Goal: Task Accomplishment & Management: Use online tool/utility

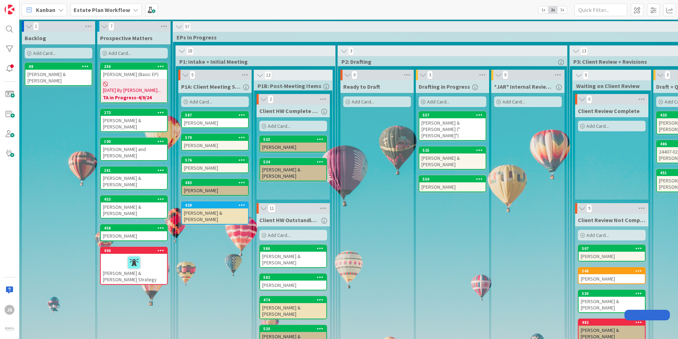
drag, startPoint x: 0, startPoint y: 0, endPoint x: 104, endPoint y: 8, distance: 104.0
click at [104, 8] on b "Estate Plan Workflow" at bounding box center [102, 9] width 56 height 7
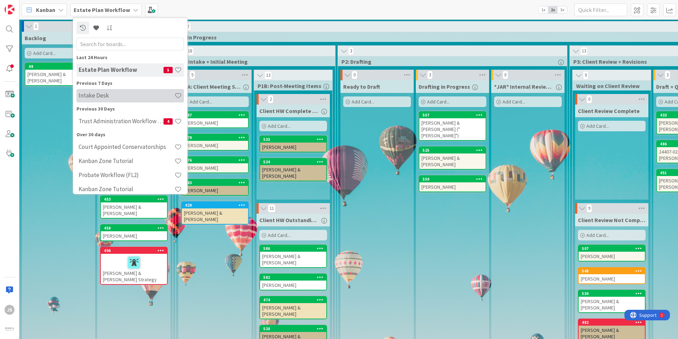
click at [92, 97] on h4 "Intake Desk" at bounding box center [127, 95] width 96 height 7
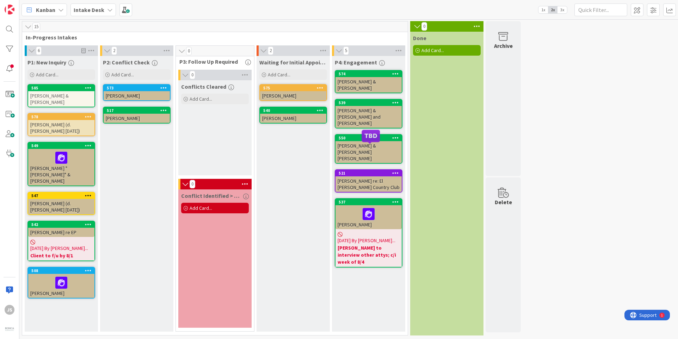
click at [362, 171] on div "521" at bounding box center [370, 173] width 63 height 5
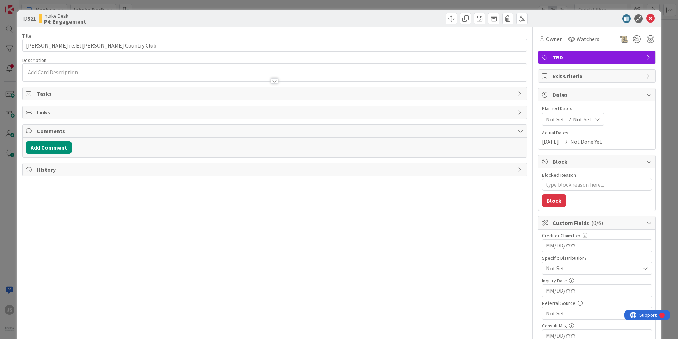
click at [395, 146] on div "Add Comment" at bounding box center [274, 147] width 497 height 13
click at [652, 17] on icon at bounding box center [650, 18] width 8 height 8
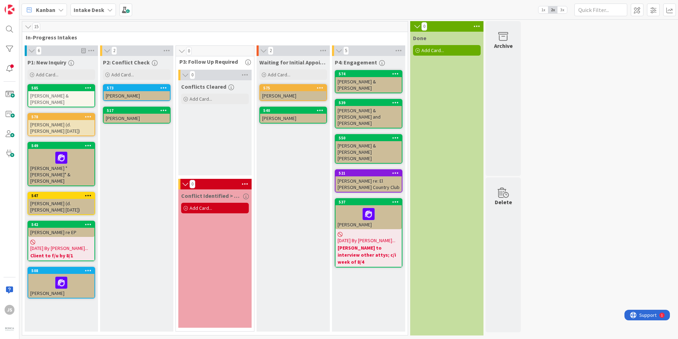
click at [397, 171] on icon at bounding box center [395, 173] width 7 height 5
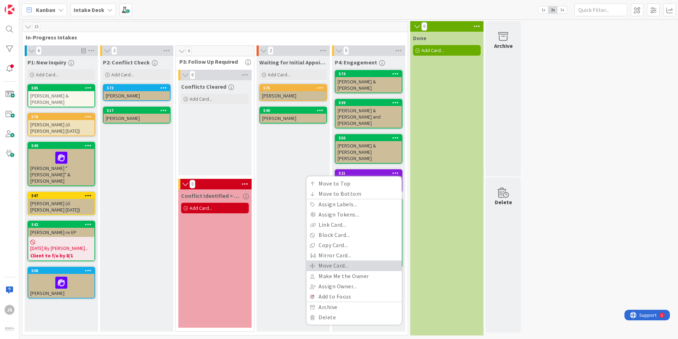
click at [322, 261] on link "Move Card..." at bounding box center [354, 266] width 95 height 10
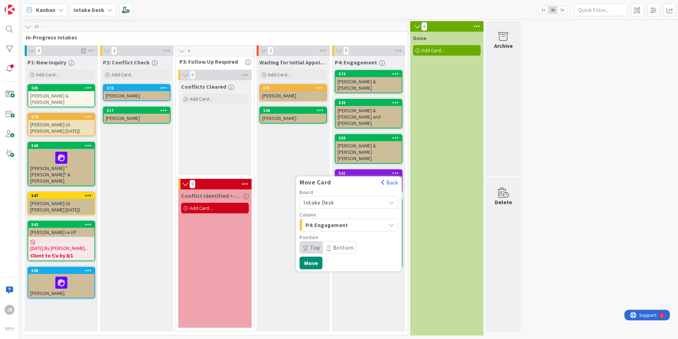
click at [390, 200] on icon at bounding box center [392, 203] width 6 height 6
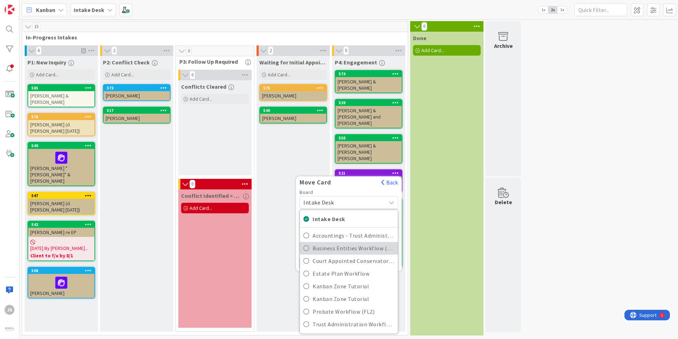
click at [307, 243] on icon at bounding box center [306, 248] width 6 height 11
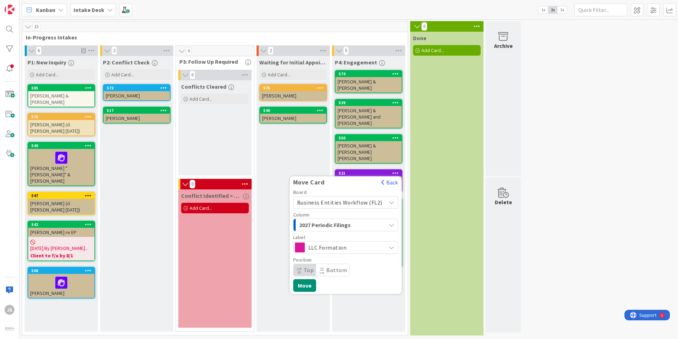
click at [390, 245] on icon at bounding box center [392, 248] width 6 height 6
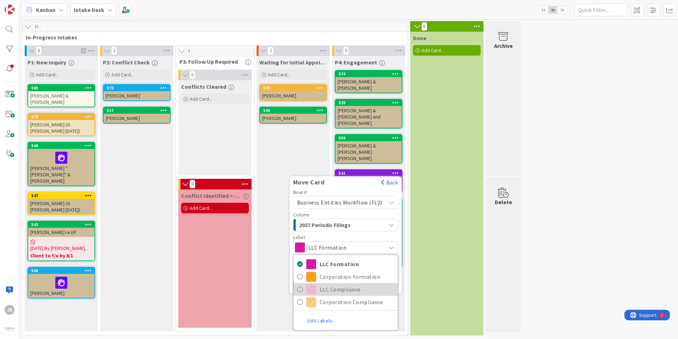
click at [303, 284] on icon at bounding box center [300, 289] width 6 height 11
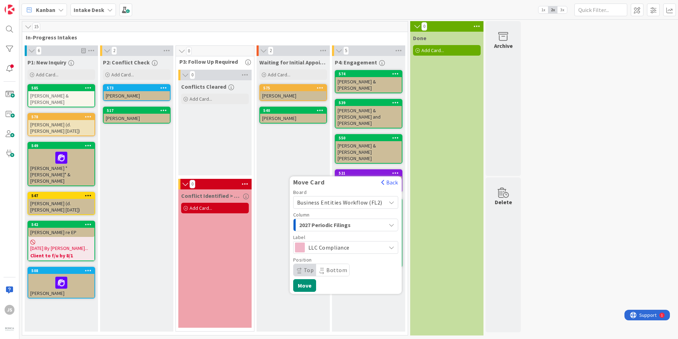
click at [391, 222] on icon "button" at bounding box center [392, 225] width 6 height 6
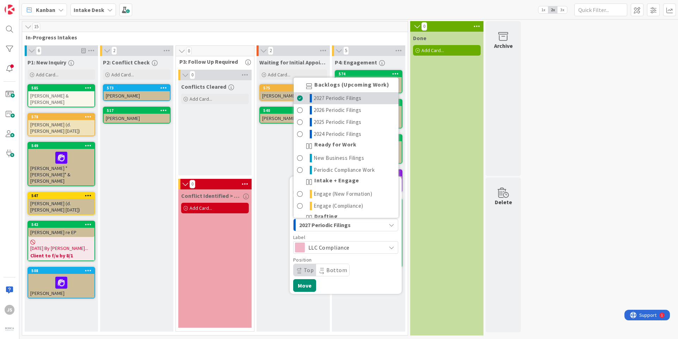
click at [303, 94] on span at bounding box center [300, 98] width 6 height 8
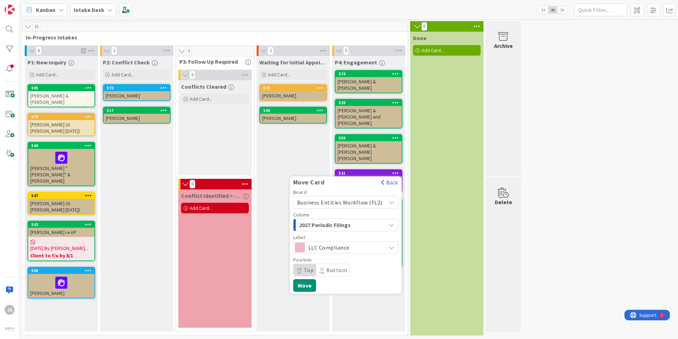
click at [393, 222] on icon "button" at bounding box center [392, 225] width 6 height 6
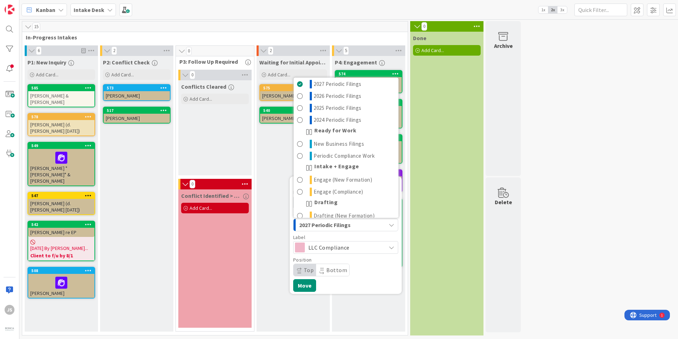
scroll to position [39, 0]
click at [312, 280] on button "Move" at bounding box center [304, 286] width 23 height 13
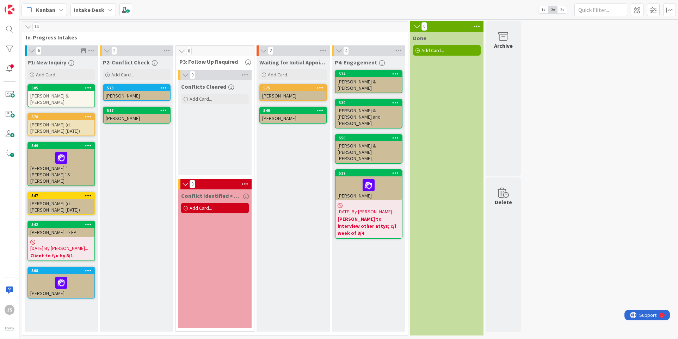
click at [397, 171] on icon at bounding box center [395, 173] width 7 height 5
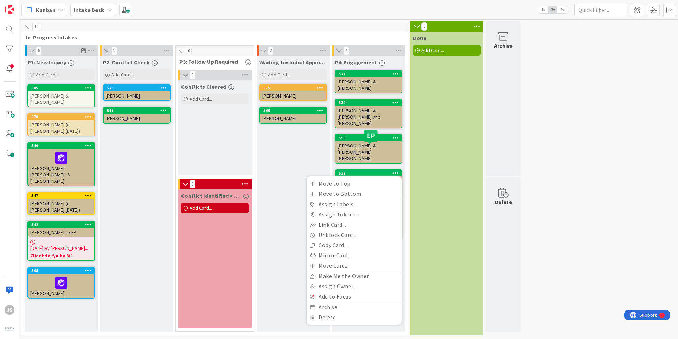
click at [372, 171] on div "537" at bounding box center [370, 173] width 63 height 5
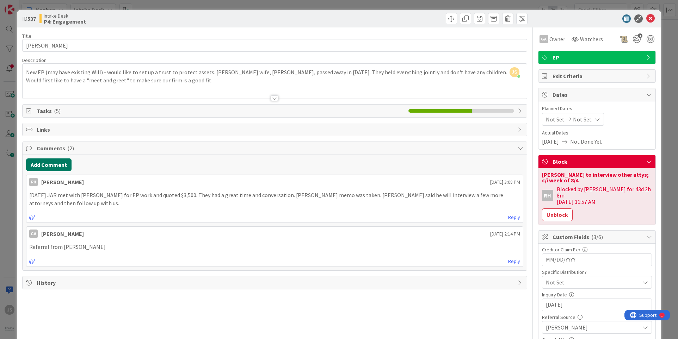
click at [43, 164] on button "Add Comment" at bounding box center [48, 165] width 45 height 13
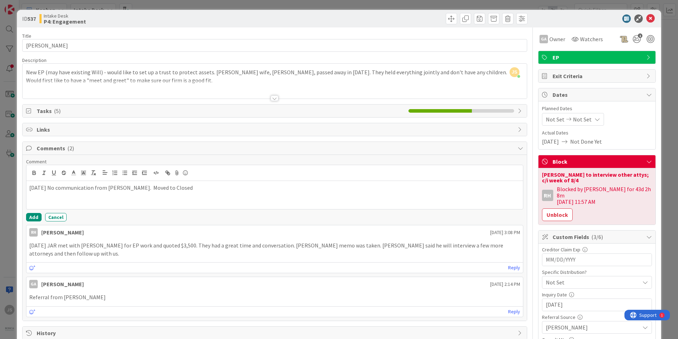
drag, startPoint x: 163, startPoint y: 187, endPoint x: 189, endPoint y: 185, distance: 26.5
click at [189, 185] on p "[DATE] No communication from [PERSON_NAME]. Moved to Closed" at bounding box center [274, 188] width 491 height 8
click at [651, 19] on icon at bounding box center [650, 18] width 8 height 8
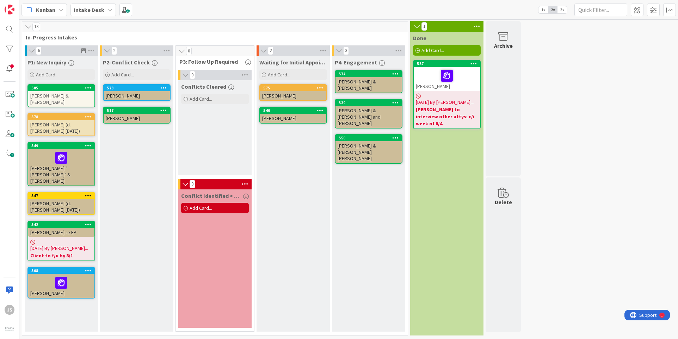
click at [346, 79] on div "[PERSON_NAME] & [PERSON_NAME]" at bounding box center [369, 85] width 66 height 16
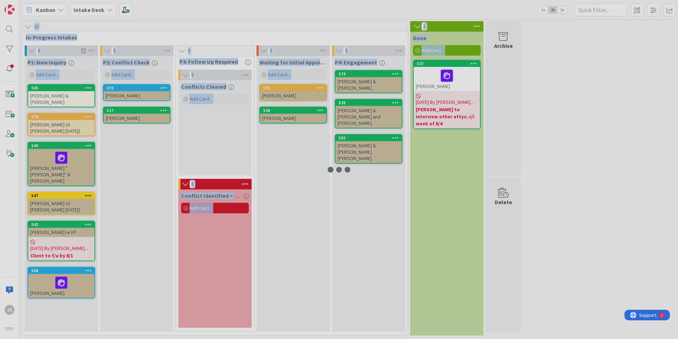
click at [346, 79] on div at bounding box center [339, 169] width 678 height 339
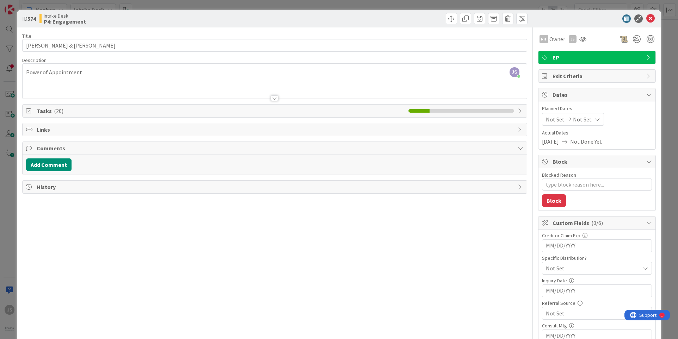
click at [520, 109] on icon at bounding box center [521, 111] width 6 height 6
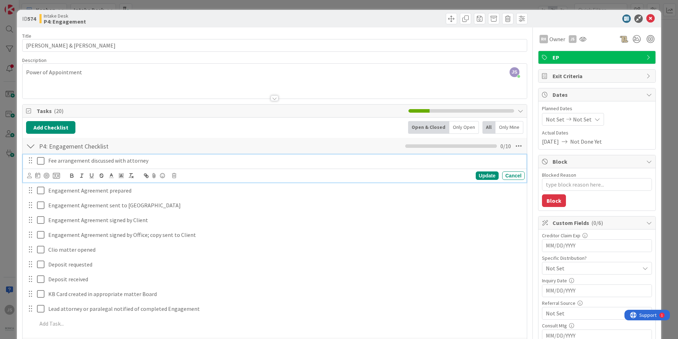
click at [40, 160] on icon at bounding box center [40, 161] width 7 height 8
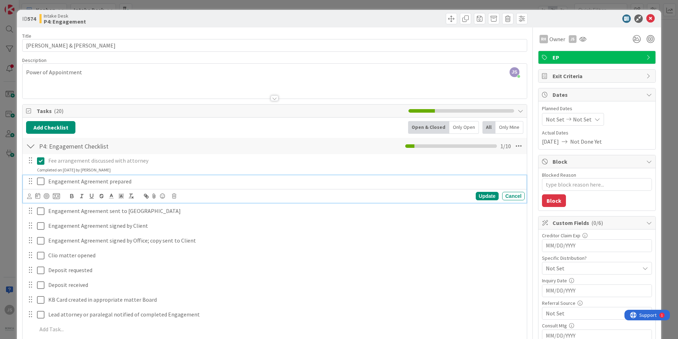
click at [40, 182] on icon at bounding box center [40, 181] width 7 height 8
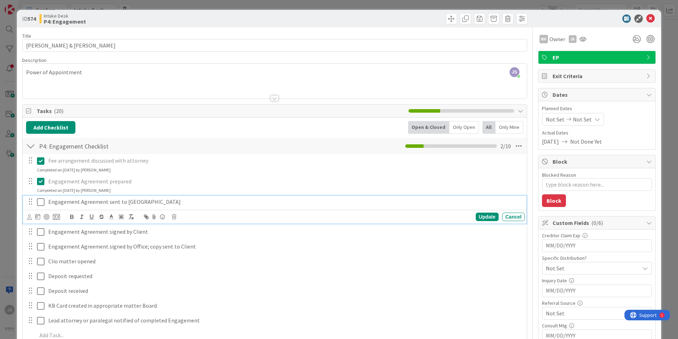
click at [40, 202] on icon at bounding box center [40, 202] width 7 height 8
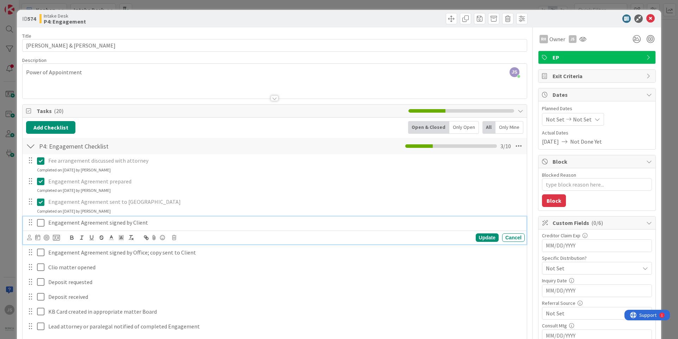
click at [41, 223] on icon at bounding box center [40, 223] width 7 height 8
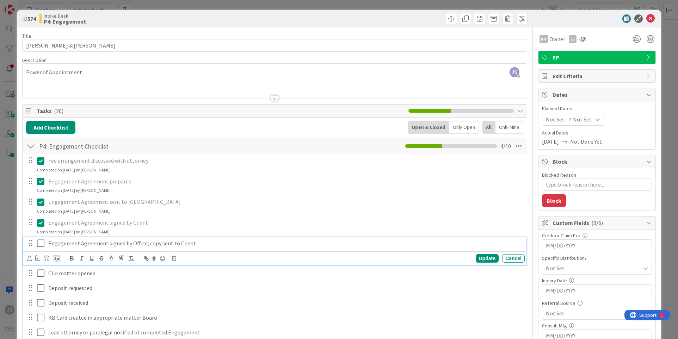
click at [39, 245] on icon at bounding box center [40, 243] width 7 height 8
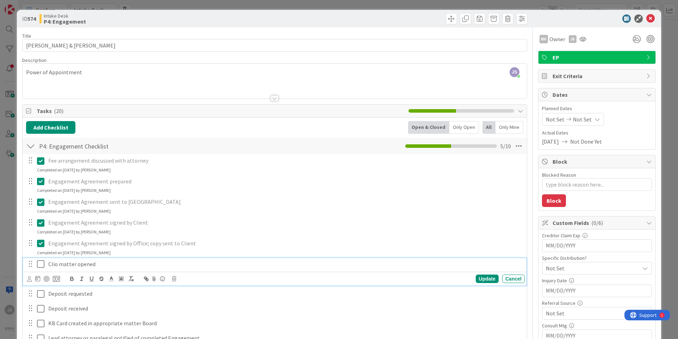
click at [41, 264] on icon at bounding box center [40, 264] width 7 height 8
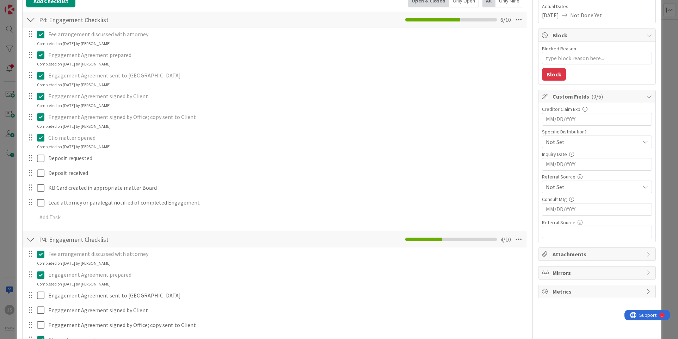
scroll to position [127, 0]
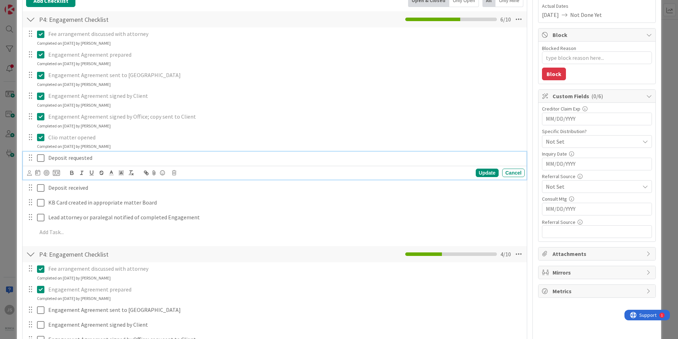
click at [39, 158] on icon at bounding box center [40, 158] width 7 height 8
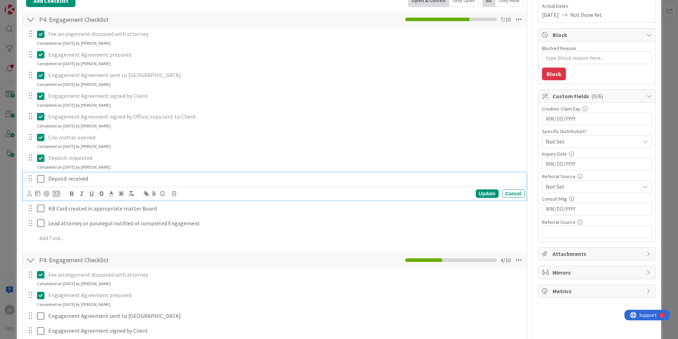
click at [41, 179] on icon at bounding box center [40, 179] width 7 height 8
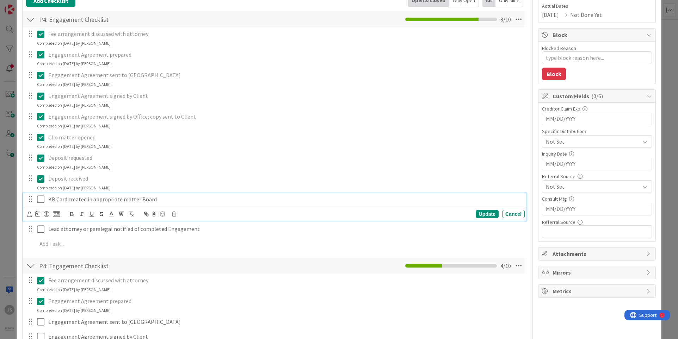
click at [41, 201] on icon at bounding box center [40, 199] width 7 height 8
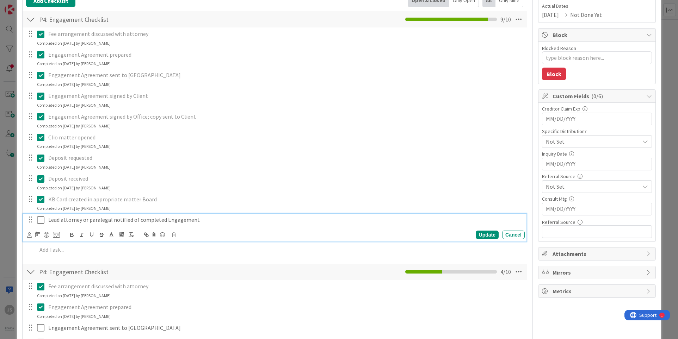
click at [40, 219] on icon at bounding box center [40, 220] width 7 height 8
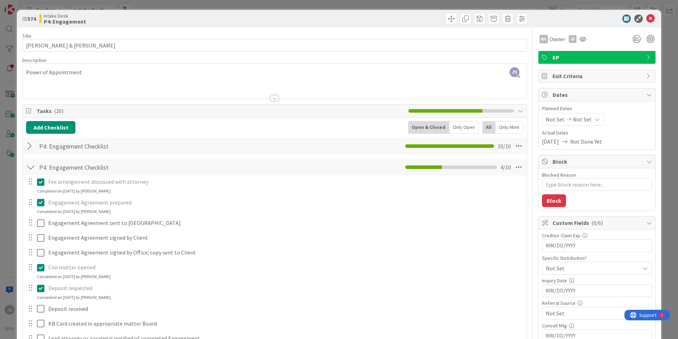
scroll to position [118, 0]
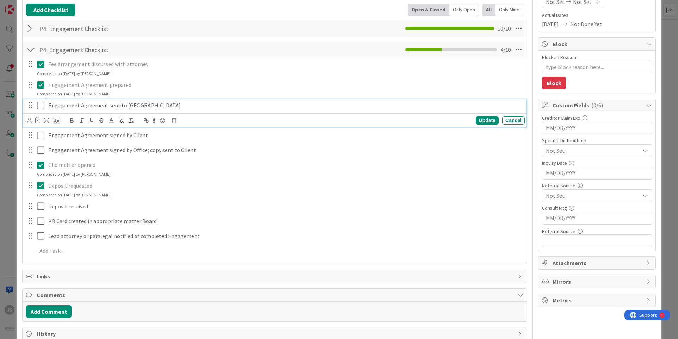
click at [42, 108] on icon at bounding box center [40, 106] width 7 height 8
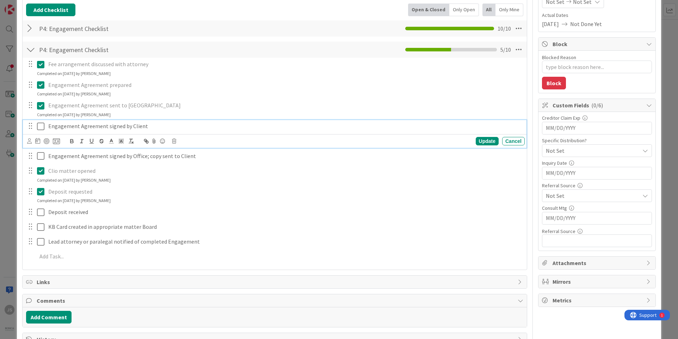
click at [40, 126] on icon at bounding box center [40, 126] width 7 height 8
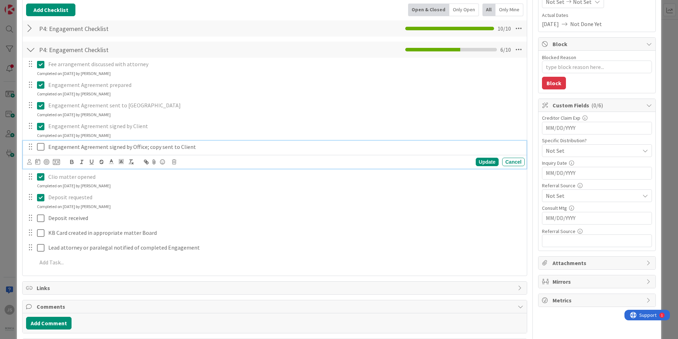
click at [40, 149] on icon at bounding box center [40, 147] width 7 height 8
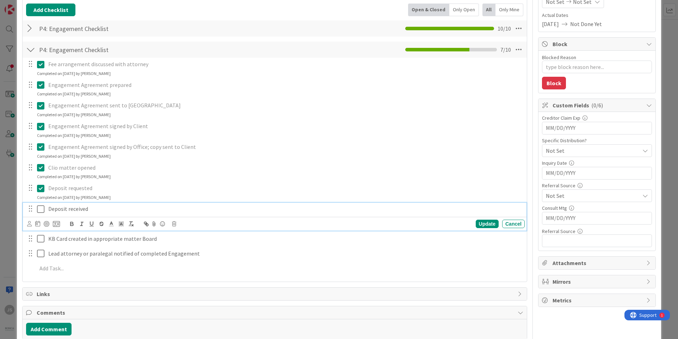
click at [39, 210] on icon at bounding box center [40, 209] width 7 height 8
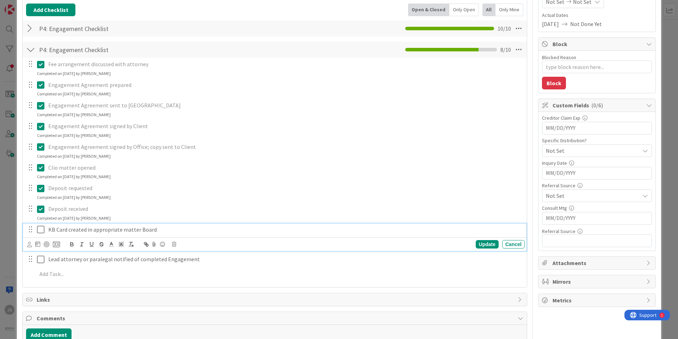
click at [39, 233] on icon at bounding box center [40, 230] width 7 height 8
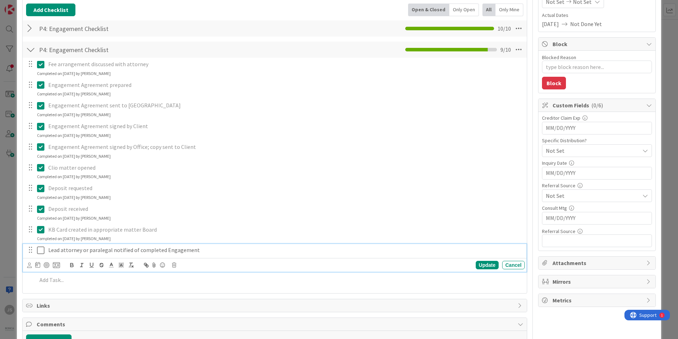
click at [38, 251] on icon at bounding box center [40, 250] width 7 height 8
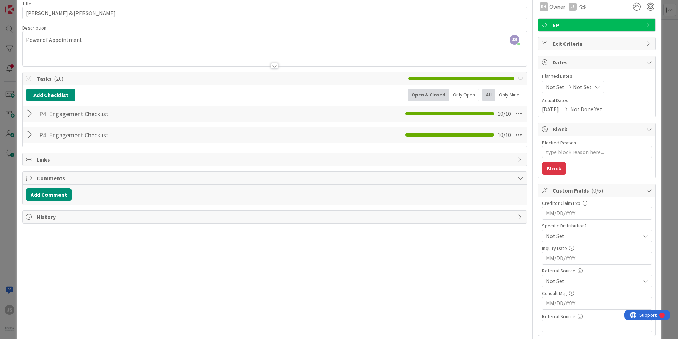
scroll to position [0, 0]
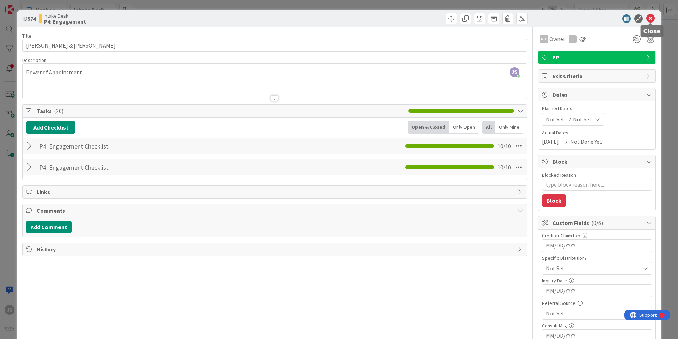
click at [649, 18] on icon at bounding box center [650, 18] width 8 height 8
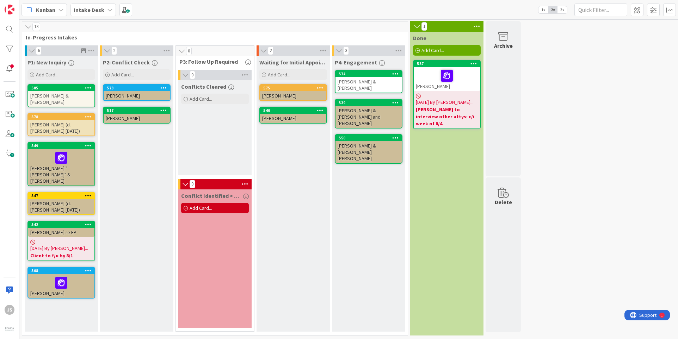
click at [396, 74] on icon at bounding box center [395, 73] width 7 height 5
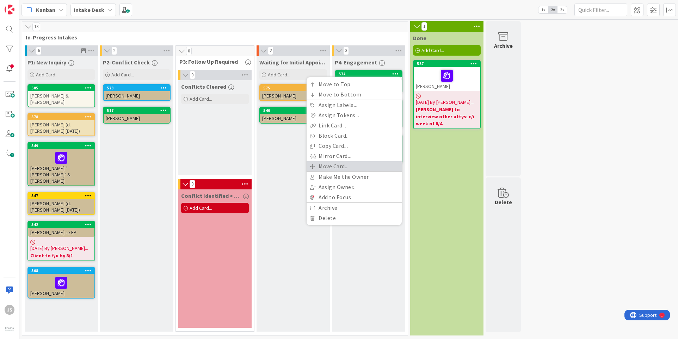
click at [340, 167] on link "Move Card..." at bounding box center [354, 166] width 95 height 10
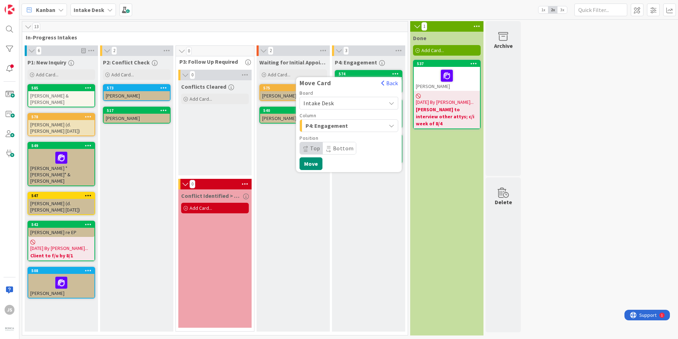
click at [394, 101] on icon at bounding box center [392, 103] width 6 height 6
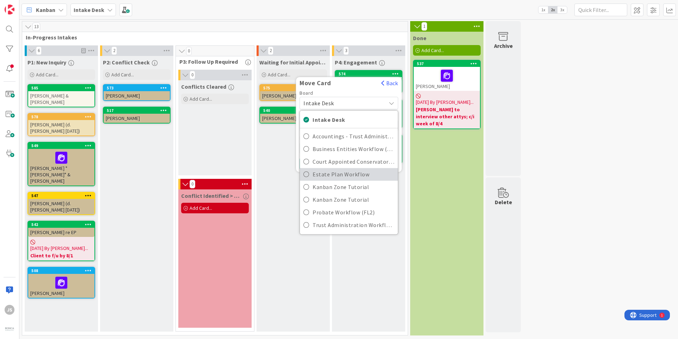
click at [307, 173] on icon at bounding box center [306, 174] width 6 height 11
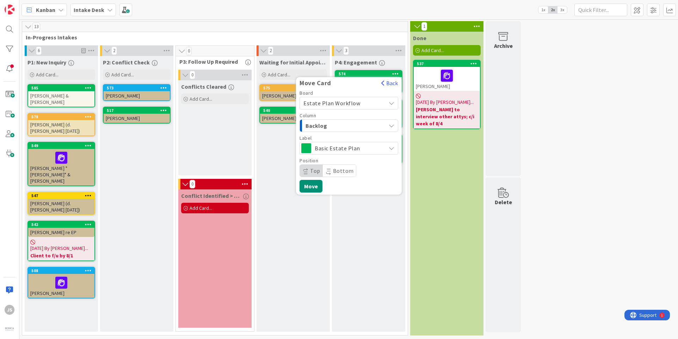
click at [392, 149] on icon at bounding box center [392, 149] width 6 height 6
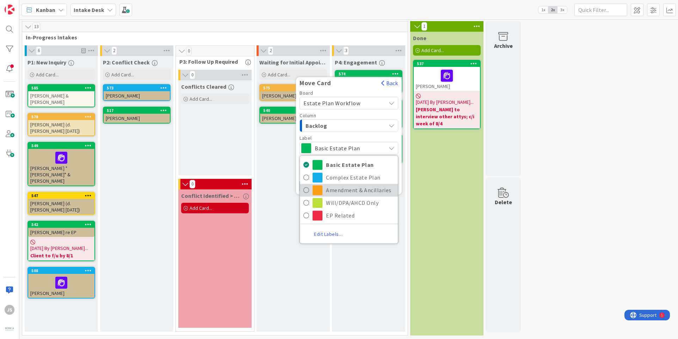
click at [306, 191] on icon at bounding box center [306, 190] width 6 height 11
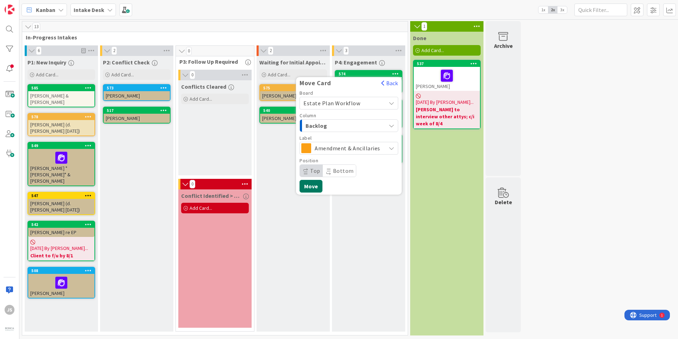
click at [312, 184] on button "Move" at bounding box center [311, 186] width 23 height 13
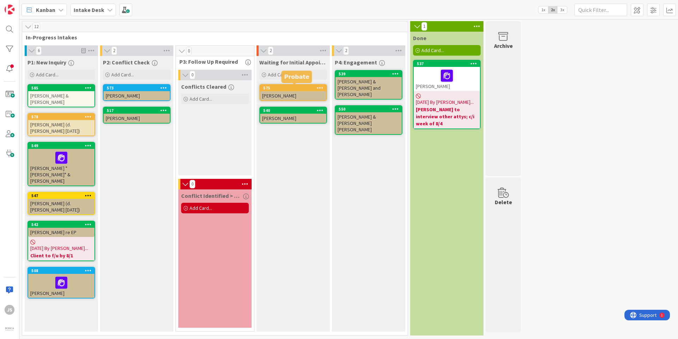
click at [303, 88] on div "575" at bounding box center [294, 88] width 63 height 5
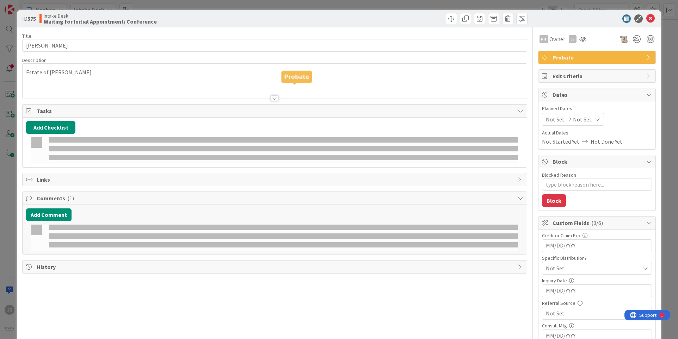
type textarea "x"
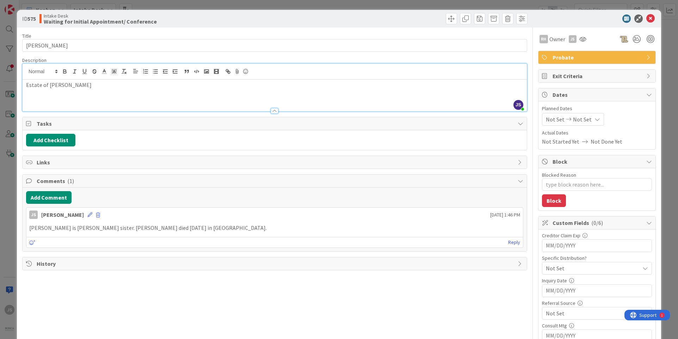
click at [101, 80] on div "Estate of [PERSON_NAME]" at bounding box center [275, 96] width 504 height 32
click at [189, 95] on div "Estate of [PERSON_NAME] - CASE NOT TAKEN - Client using French Solicitor." at bounding box center [275, 96] width 504 height 32
click at [653, 18] on icon at bounding box center [650, 18] width 8 height 8
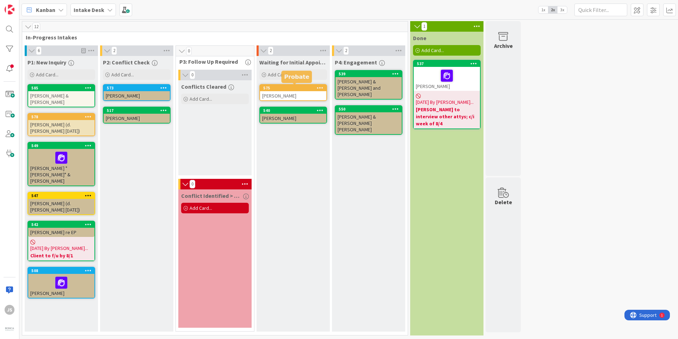
click at [299, 89] on div "575" at bounding box center [294, 88] width 63 height 5
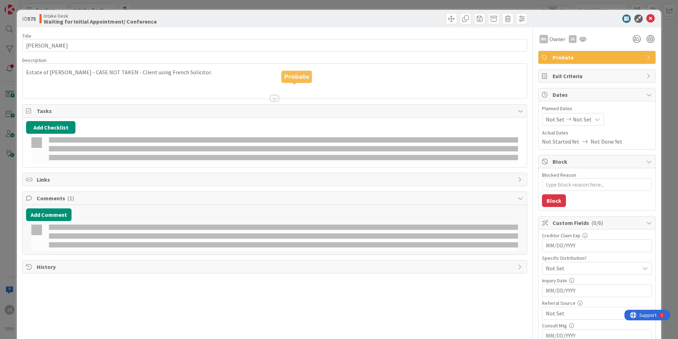
type textarea "x"
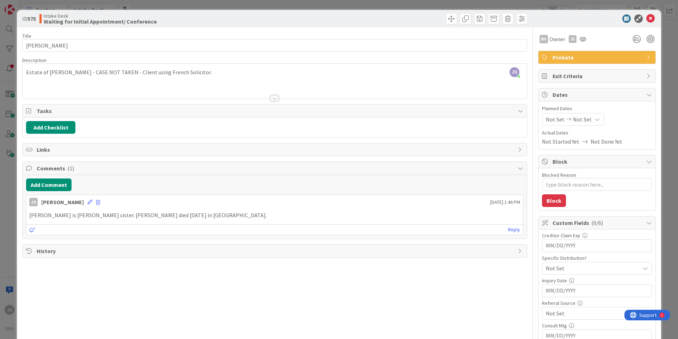
click at [83, 73] on div "Estate of [PERSON_NAME] - CASE NOT TAKEN - Client using French Solicitor." at bounding box center [275, 83] width 504 height 32
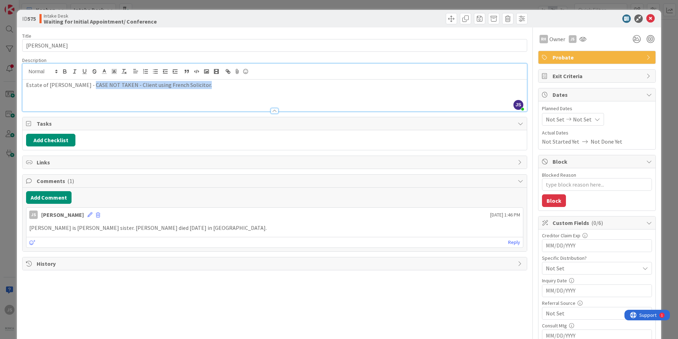
drag, startPoint x: 81, startPoint y: 84, endPoint x: 194, endPoint y: 78, distance: 112.6
click at [194, 80] on div "Estate of [PERSON_NAME] - CASE NOT TAKEN - Client using French Solicitor." at bounding box center [275, 96] width 504 height 32
copy p "CASE NOT TAKEN - Client using French Solicitor."
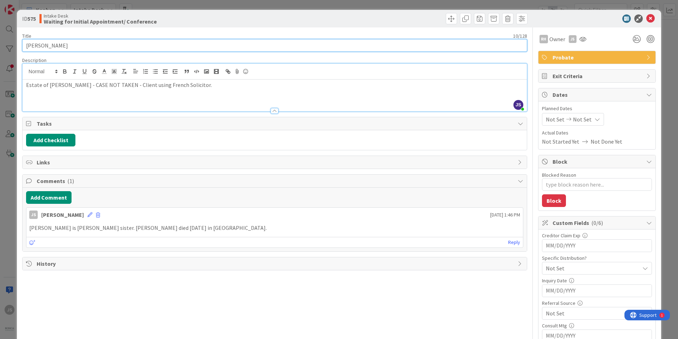
click at [59, 45] on input "[PERSON_NAME]" at bounding box center [274, 45] width 505 height 13
type input "[PERSON_NAME]"
type textarea "x"
paste input "CASE NOT TAKEN - Client using French Solicitor."
type input "[PERSON_NAME] CASE NOT TAKEN - Client using French Solicitor."
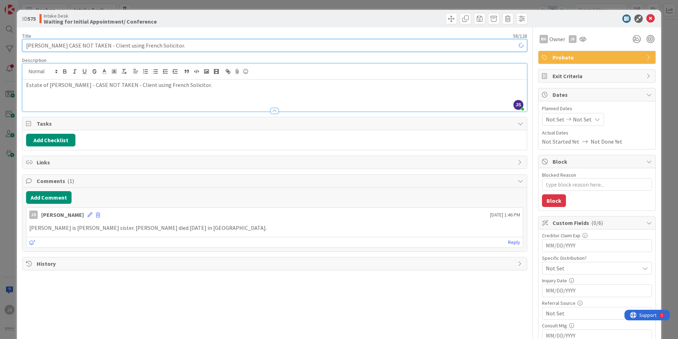
type textarea "x"
type input "[PERSON_NAME] CASE NOT TAKEN - Client using French Solicitor."
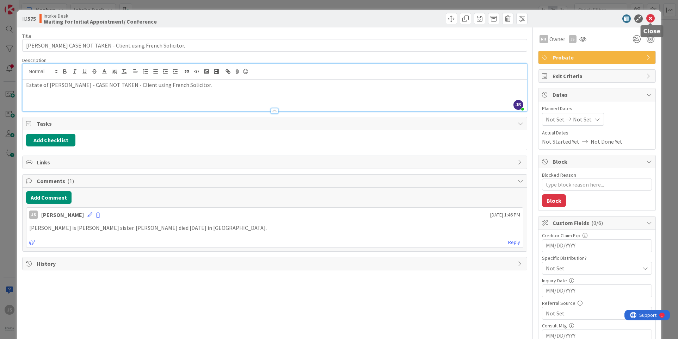
click at [650, 19] on icon at bounding box center [650, 18] width 8 height 8
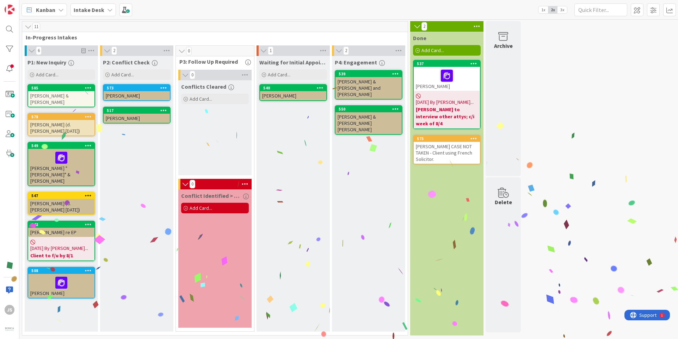
click at [430, 86] on div "[PERSON_NAME]" at bounding box center [447, 79] width 66 height 24
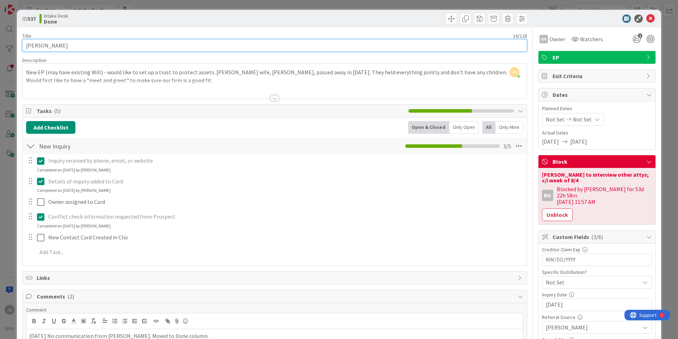
click at [74, 45] on input "[PERSON_NAME]" at bounding box center [274, 45] width 505 height 13
type input "[PERSON_NAME] CASE NOT TAKEN - client did not return"
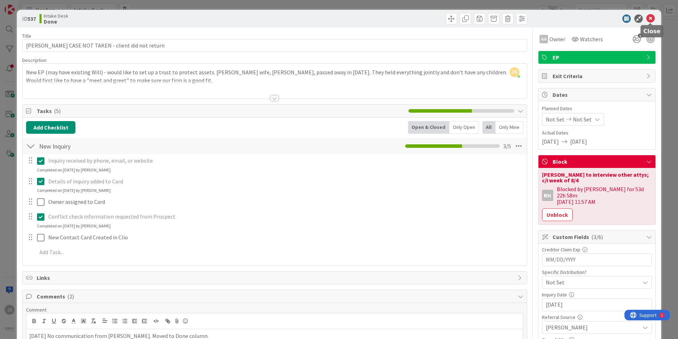
click at [649, 18] on icon at bounding box center [650, 18] width 8 height 8
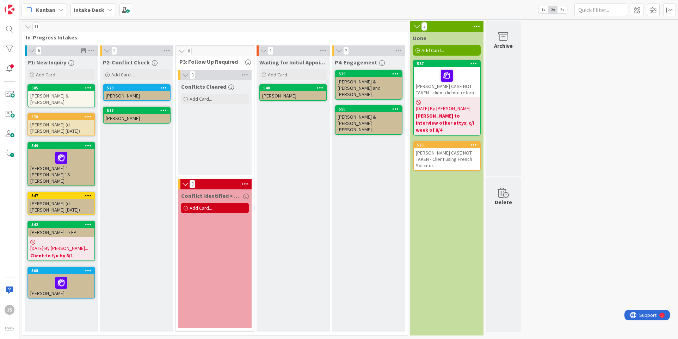
click at [137, 91] on div "[PERSON_NAME]" at bounding box center [137, 95] width 66 height 9
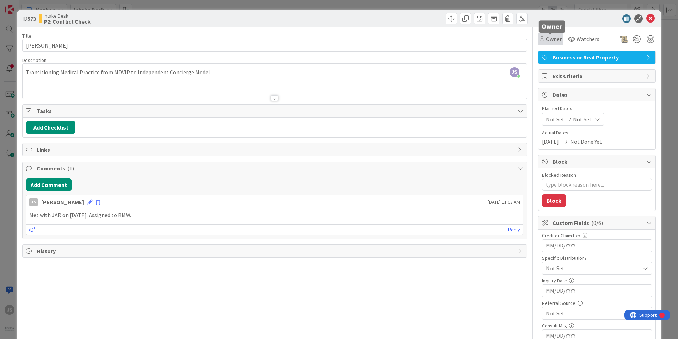
click at [548, 40] on span "Owner" at bounding box center [554, 39] width 16 height 8
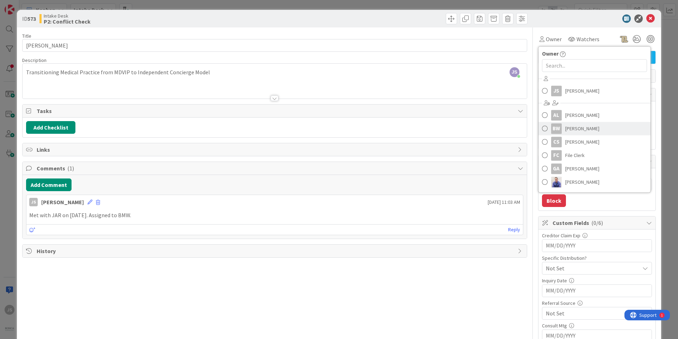
click at [545, 128] on span at bounding box center [545, 128] width 6 height 11
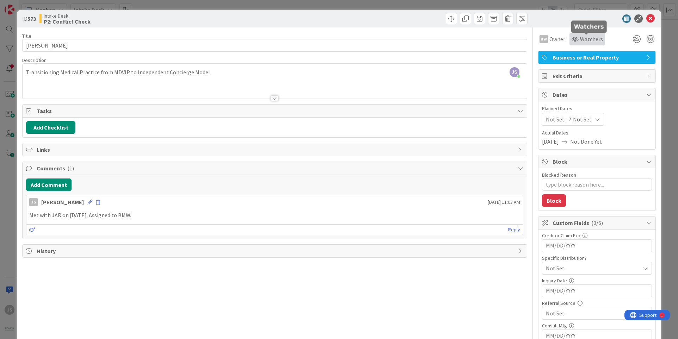
click at [582, 38] on span "Watchers" at bounding box center [591, 39] width 23 height 8
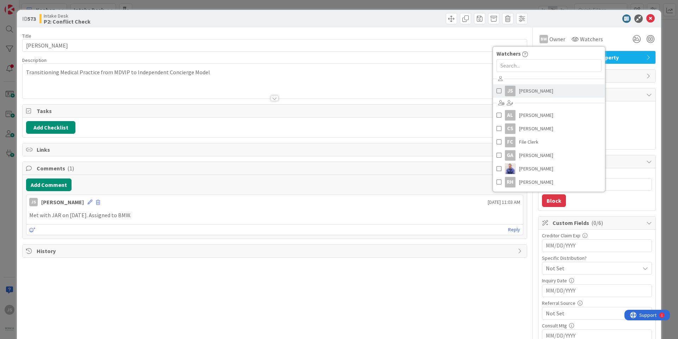
click at [497, 92] on span at bounding box center [499, 91] width 5 height 11
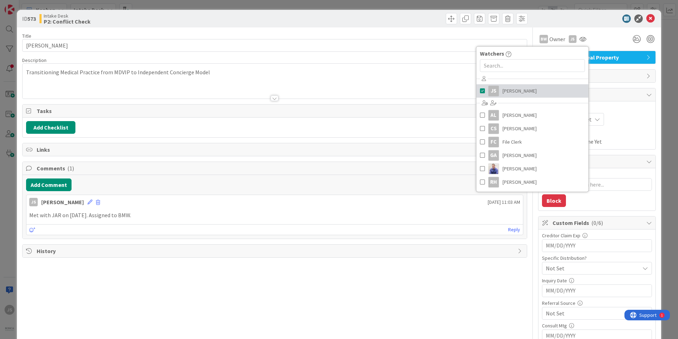
type textarea "x"
click at [594, 23] on div at bounding box center [593, 18] width 125 height 8
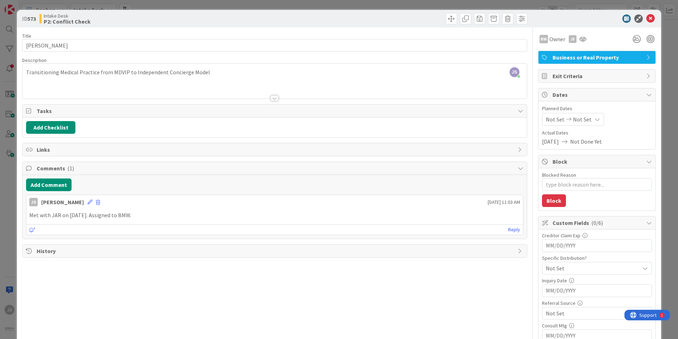
click at [212, 73] on div "Transitioning Medical Practice from MDVIP to Independent Concierge Model" at bounding box center [275, 83] width 504 height 32
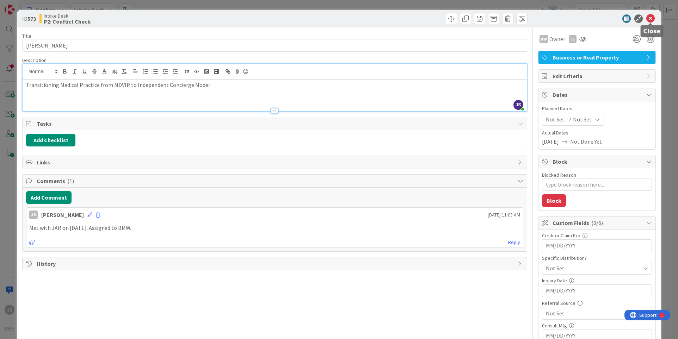
click at [652, 17] on icon at bounding box center [650, 18] width 8 height 8
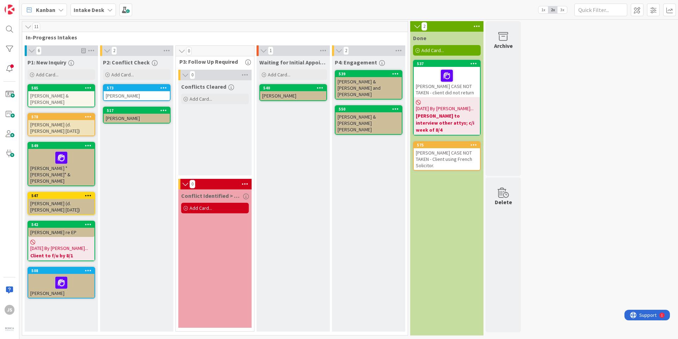
click at [167, 89] on icon at bounding box center [163, 87] width 7 height 5
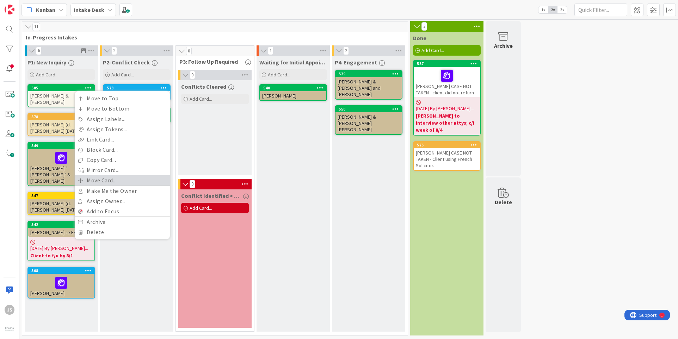
click at [109, 180] on link "Move Card..." at bounding box center [122, 181] width 95 height 10
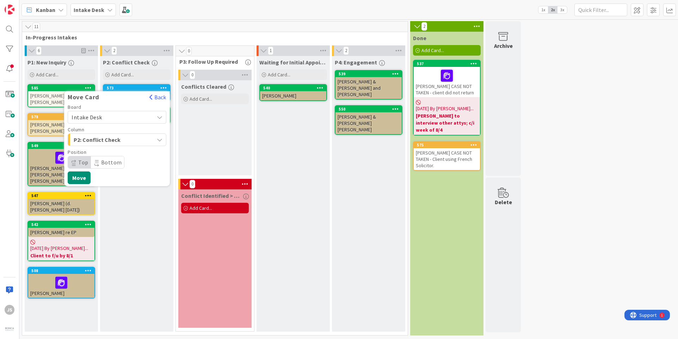
click at [157, 140] on button "P2: Conflict Check" at bounding box center [117, 140] width 99 height 13
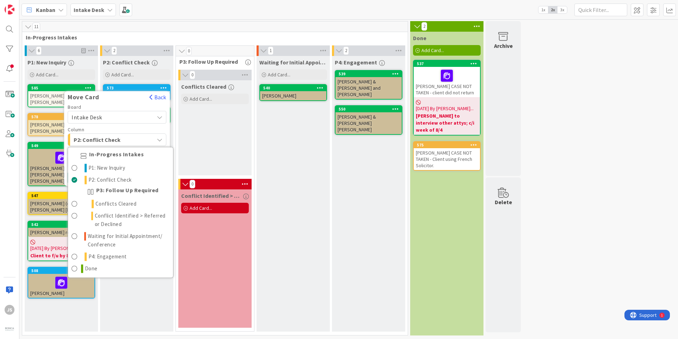
click at [161, 116] on icon at bounding box center [160, 118] width 6 height 6
click at [158, 118] on icon at bounding box center [160, 118] width 6 height 6
click at [163, 139] on button "P2: Conflict Check" at bounding box center [117, 140] width 99 height 13
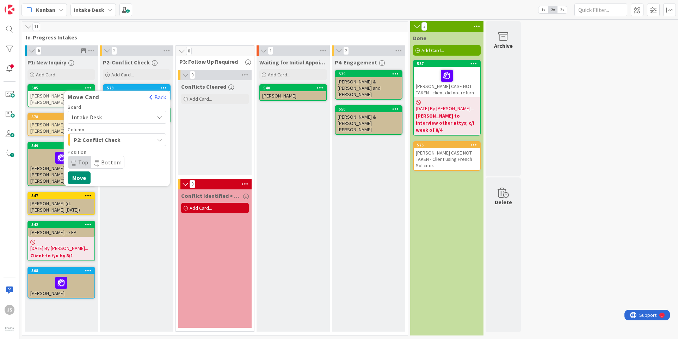
click at [161, 140] on icon "button" at bounding box center [160, 140] width 6 height 6
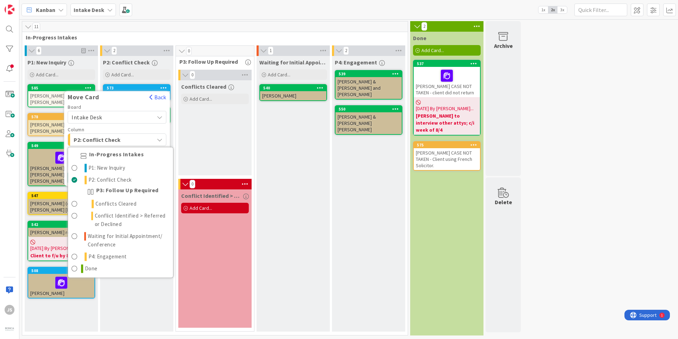
click at [160, 137] on icon "button" at bounding box center [160, 140] width 6 height 6
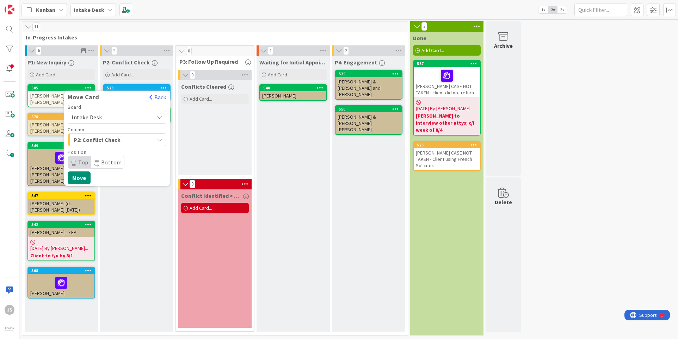
click at [161, 115] on icon at bounding box center [160, 118] width 6 height 6
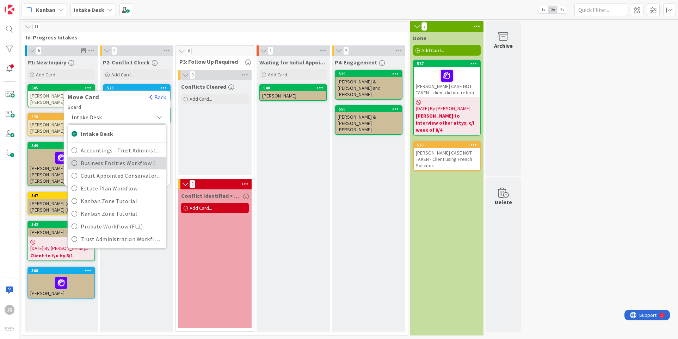
click at [72, 164] on icon at bounding box center [75, 163] width 6 height 11
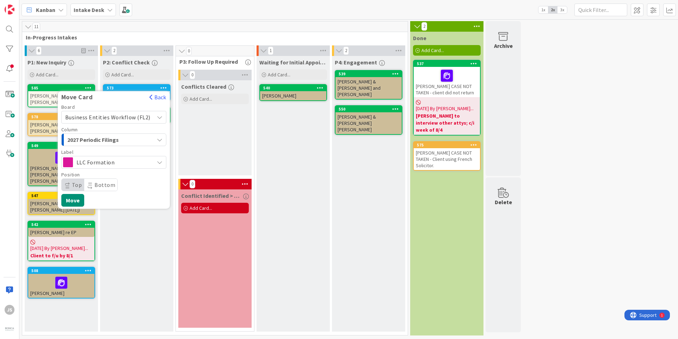
click at [157, 161] on div "LLC Formation" at bounding box center [113, 162] width 105 height 13
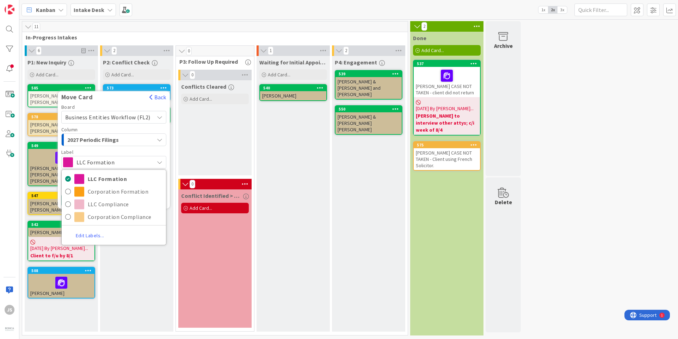
click at [94, 235] on link "Edit Labels..." at bounding box center [90, 235] width 57 height 13
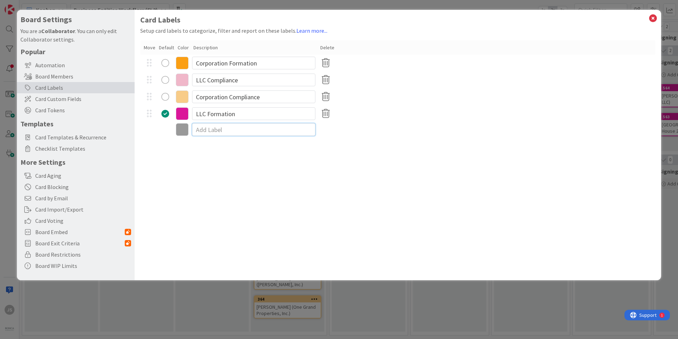
click at [195, 130] on input at bounding box center [253, 129] width 123 height 13
click at [164, 131] on div at bounding box center [397, 129] width 515 height 15
click at [201, 131] on input at bounding box center [253, 129] width 123 height 13
type input "General Corporate"
click at [148, 130] on div at bounding box center [149, 130] width 13 height 11
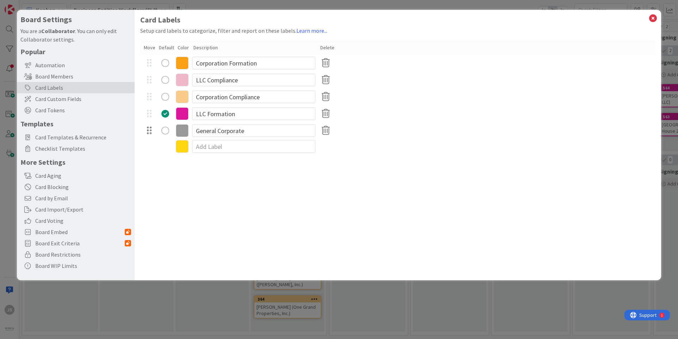
click at [149, 132] on div at bounding box center [149, 130] width 13 height 11
click at [286, 135] on input "General Corporate" at bounding box center [253, 130] width 123 height 13
click at [147, 132] on div at bounding box center [149, 130] width 13 height 11
click at [149, 131] on div at bounding box center [149, 130] width 13 height 11
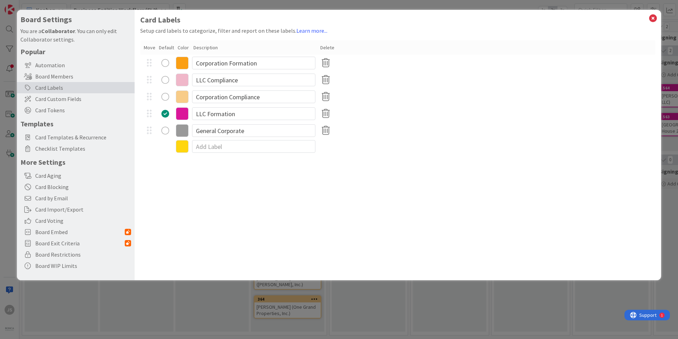
click at [183, 47] on div "Color" at bounding box center [184, 47] width 12 height 7
click at [182, 130] on icon at bounding box center [182, 130] width 13 height 13
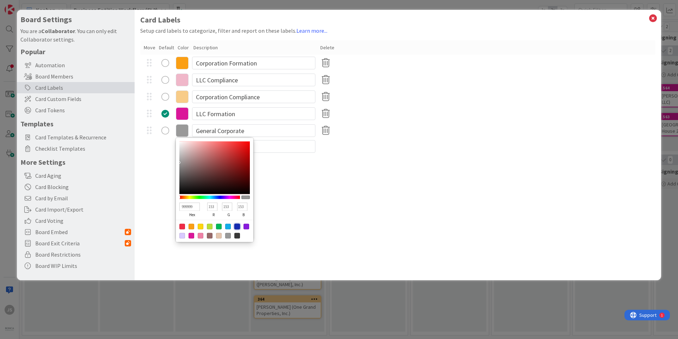
click at [237, 226] on div at bounding box center [237, 227] width 6 height 6
type input "142BB2"
type input "20"
type input "43"
type input "178"
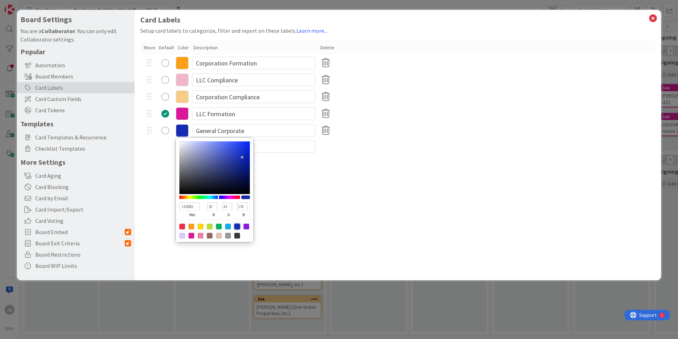
type input "142BB5"
type input "181"
type input "142CB8"
type input "44"
type input "184"
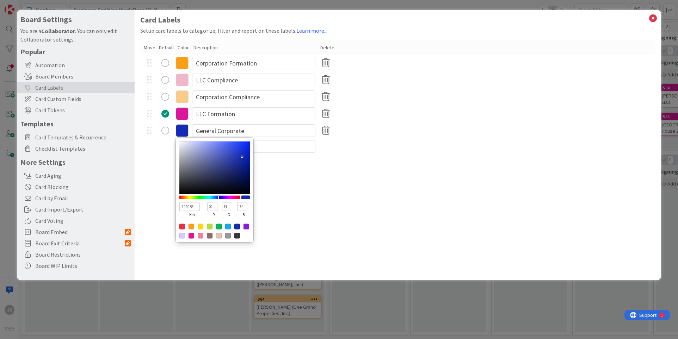
type input "263CBA"
type input "38"
type input "60"
type input "186"
type input "3044BA"
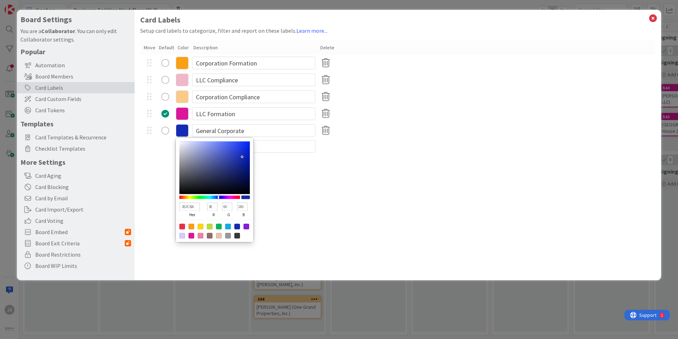
type input "48"
type input "68"
type input "3347BA"
type input "51"
type input "71"
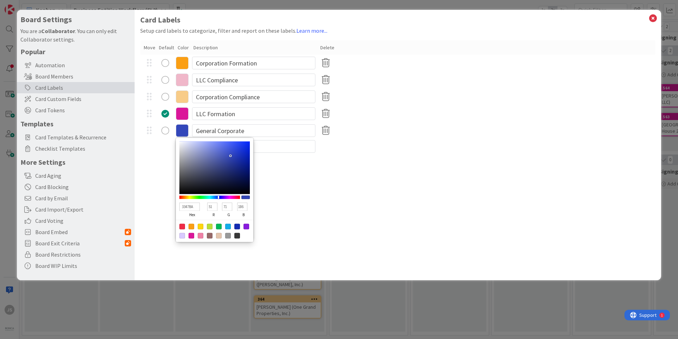
type input "3F51B7"
type input "63"
type input "81"
type input "183"
type input "4656B5"
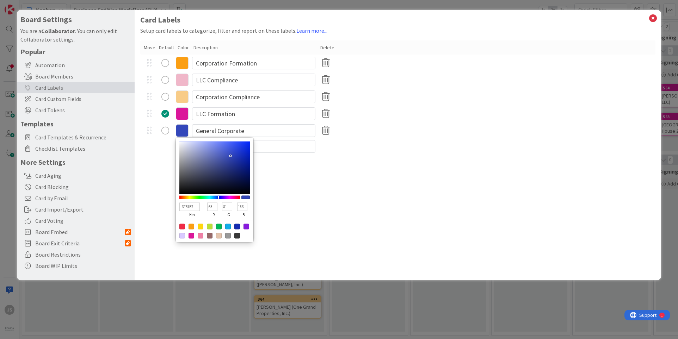
type input "70"
type input "86"
type input "181"
type input "4D5CB3"
type input "77"
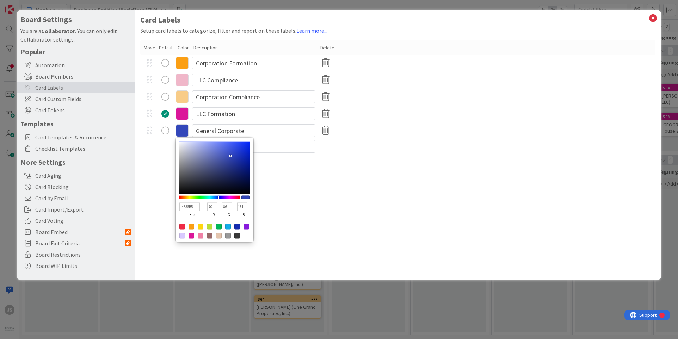
type input "92"
type input "179"
type input "626EB3"
type input "98"
type input "110"
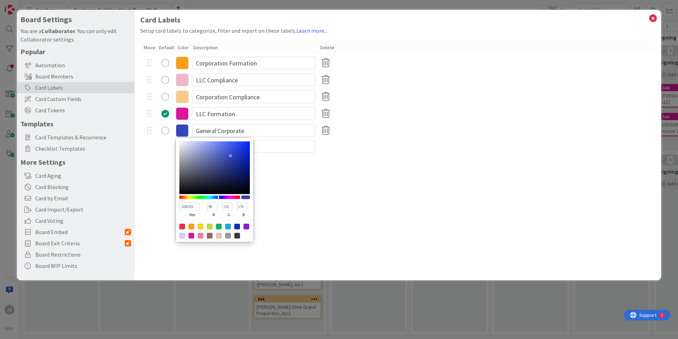
type input "6872B0"
type input "104"
type input "114"
type input "176"
type input "6973B0"
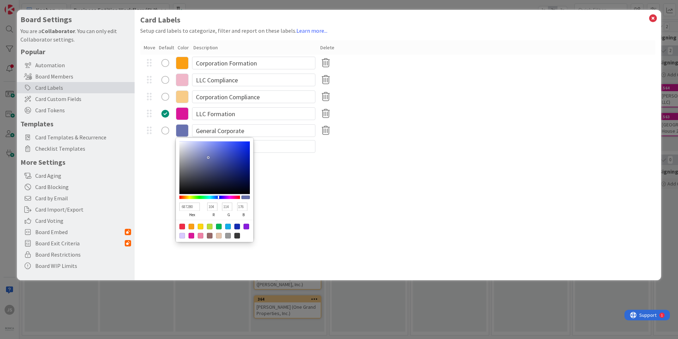
type input "105"
type input "115"
type input "6770AC"
type input "103"
type input "112"
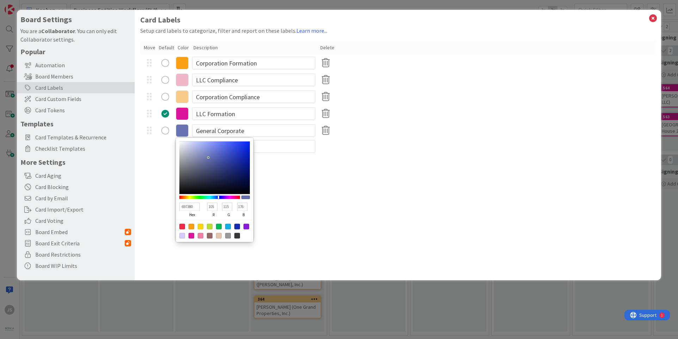
type input "172"
type input "636CA6"
type input "99"
type input "108"
type input "166"
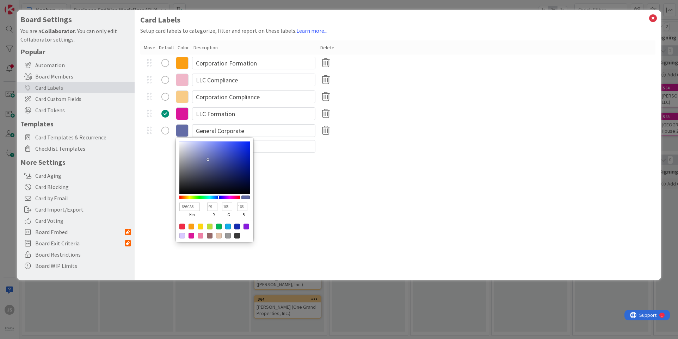
type input "616AA2"
type input "97"
type input "106"
type input "162"
type input "6069A0"
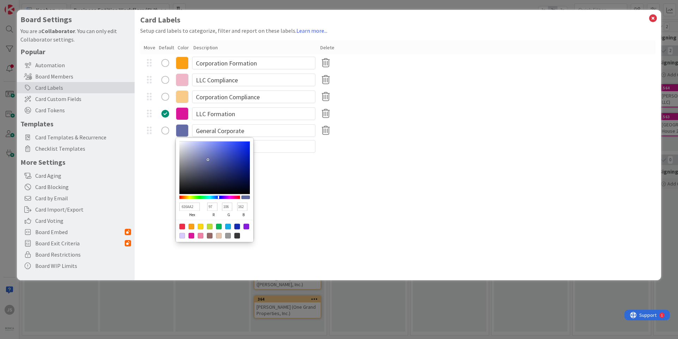
type input "96"
type input "105"
type input "160"
type input "5F689D"
type input "95"
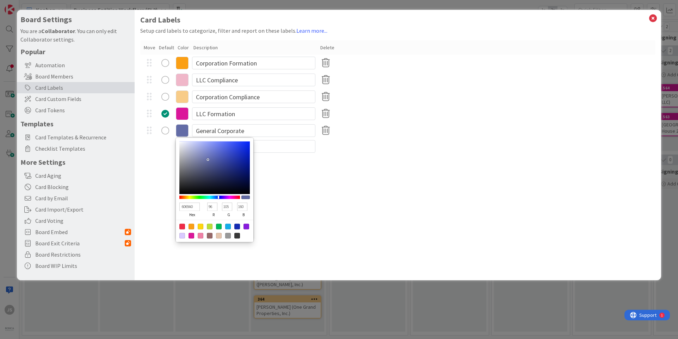
type input "104"
type input "157"
type input "5B6496"
type input "91"
type input "100"
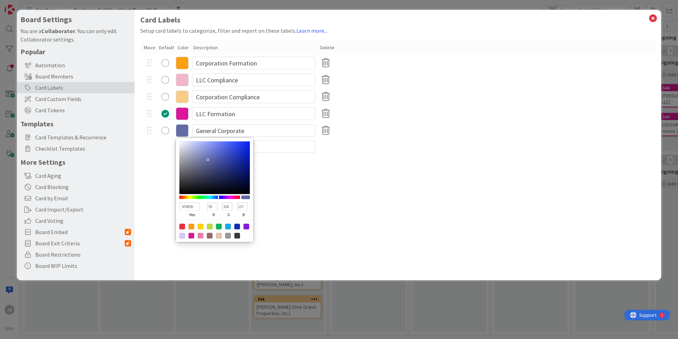
type input "150"
type input "596293"
type input "89"
type input "98"
type input "147"
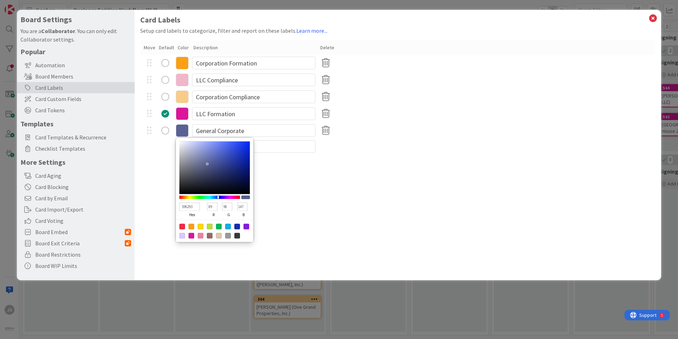
type input "555D8C"
type input "85"
type input "93"
type input "140"
type input "535B8A"
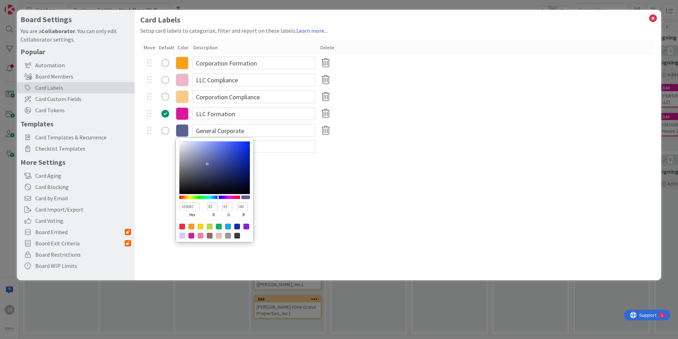
type input "83"
type input "91"
type input "138"
type input "525A89"
type input "82"
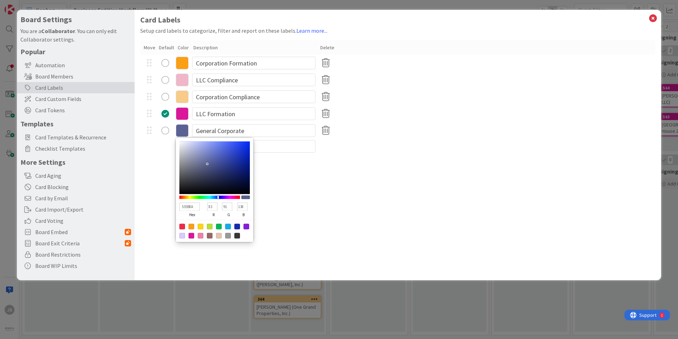
type input "90"
type input "137"
type input "4E5684"
type input "78"
type input "86"
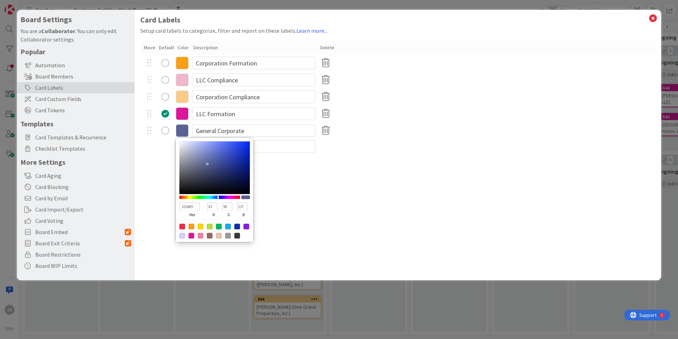
type input "132"
type input "4D5582"
type input "77"
type input "85"
type input "130"
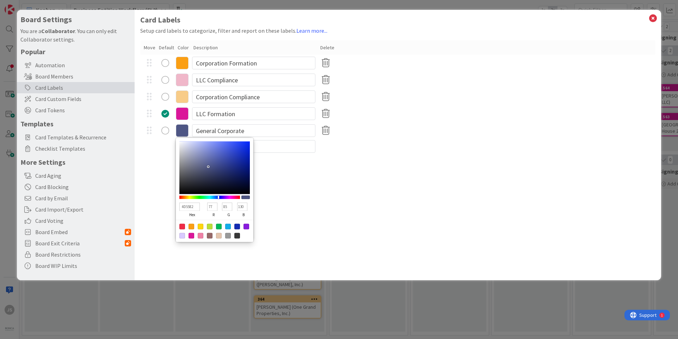
type input "4C5480"
type input "76"
type input "84"
type input "128"
type input "49517B"
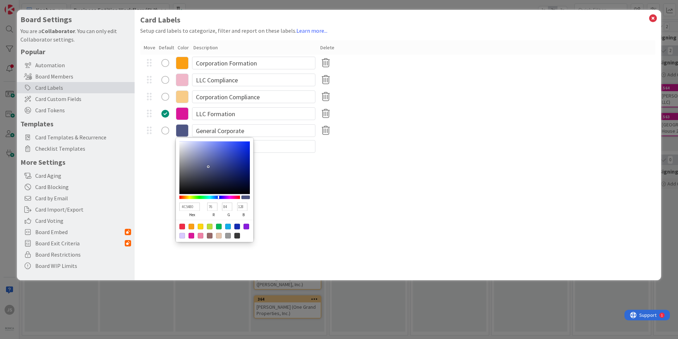
type input "73"
type input "81"
type input "123"
type input "464D76"
type input "70"
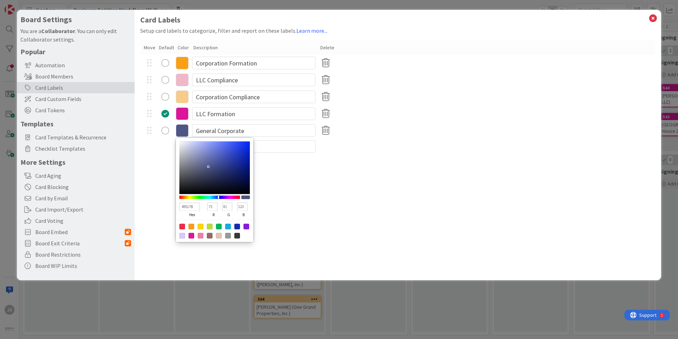
type input "77"
type input "118"
type input "434A74"
type input "67"
type input "74"
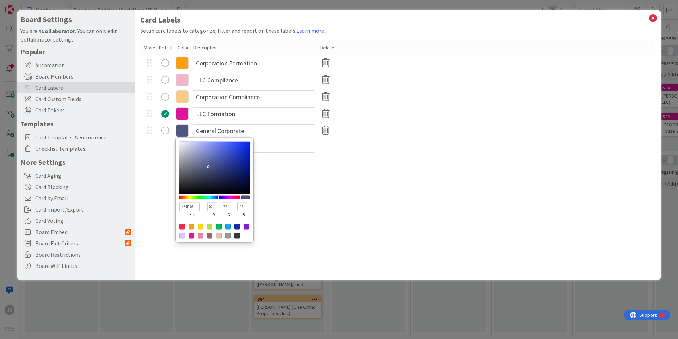
type input "116"
type input "404771"
type input "64"
type input "71"
type input "113"
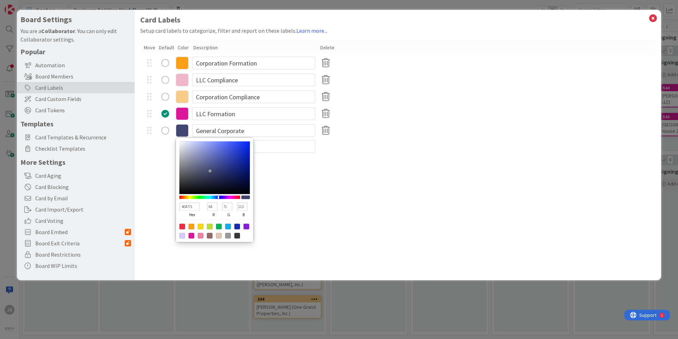
type input "3D446D"
type input "61"
type input "68"
type input "109"
type input "3B426C"
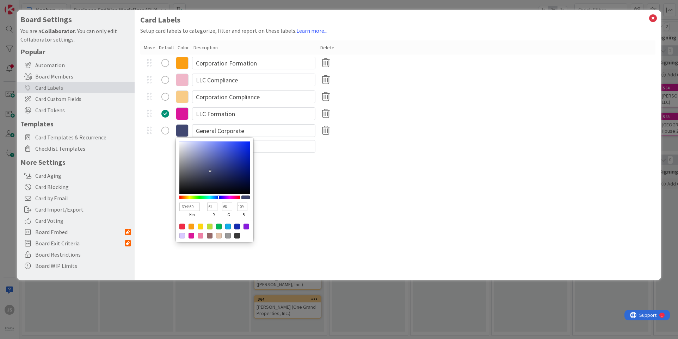
type input "59"
type input "66"
type input "108"
type input "383F68"
type input "56"
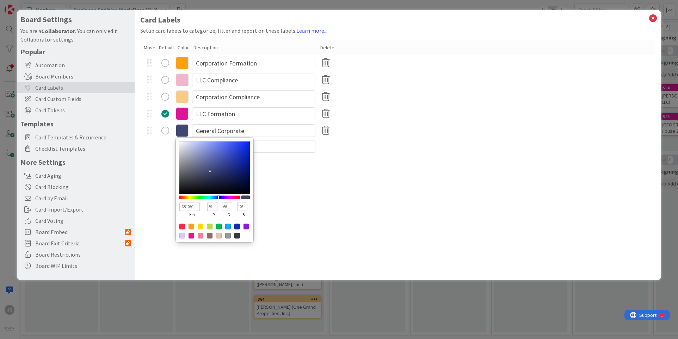
type input "63"
type input "104"
type input "373F68"
type input "55"
type input "363E68"
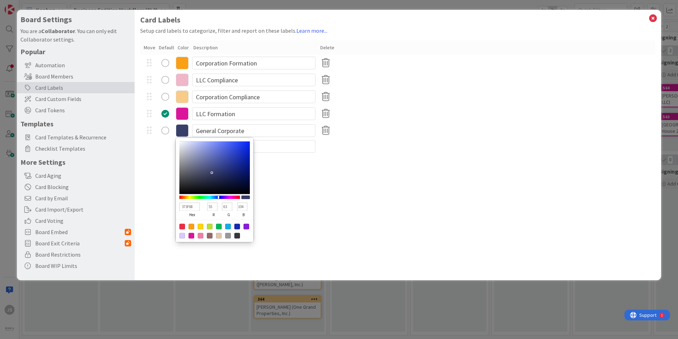
type input "54"
type input "62"
type input "313A68"
type input "49"
type input "58"
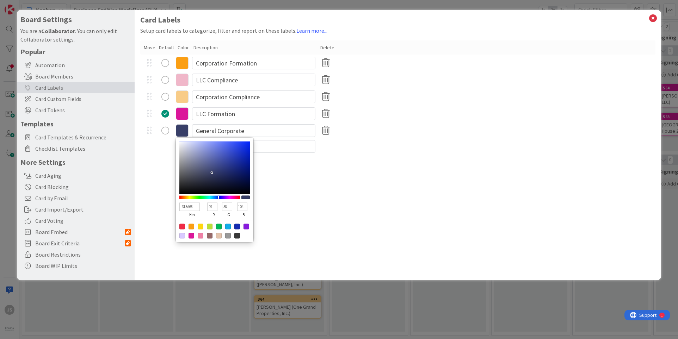
type input "2F3868"
type input "47"
type input "56"
type input "2E3768"
type input "46"
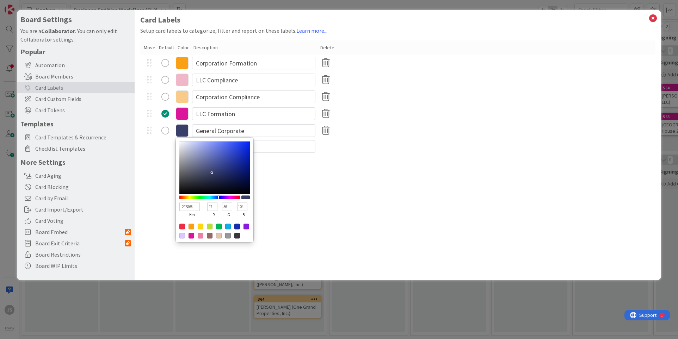
type input "55"
type input "2D3668"
type input "45"
type input "54"
type input "2C366C"
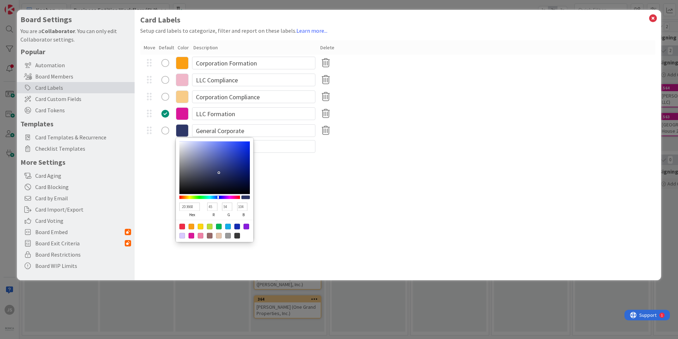
type input "44"
type input "108"
type input "2E3974"
type input "46"
type input "57"
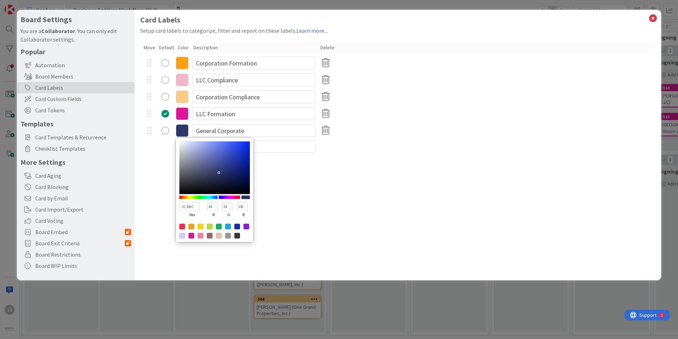
type input "116"
type input "313E7E"
type input "49"
type input "62"
type input "126"
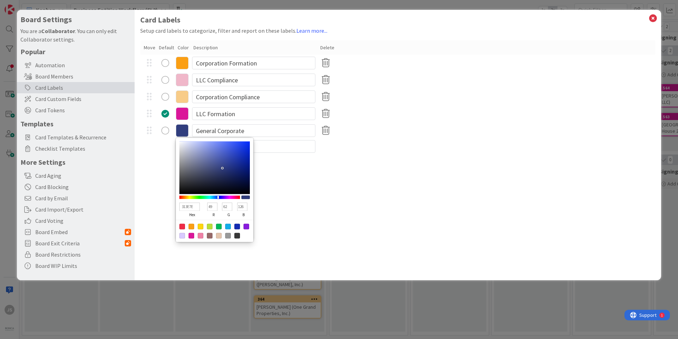
type input "37468C"
type input "55"
type input "70"
type input "140"
type input "3B4B96"
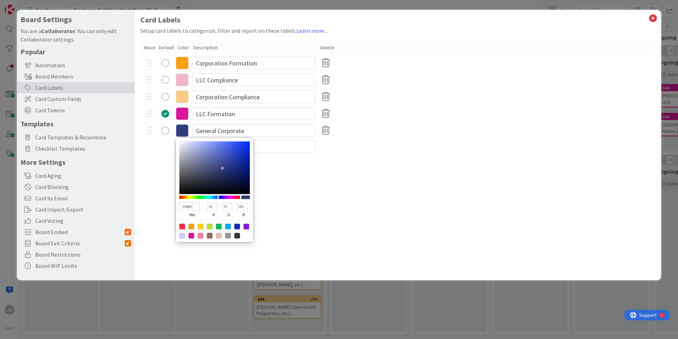
type input "59"
type input "75"
type input "150"
type input "4152A2"
type input "65"
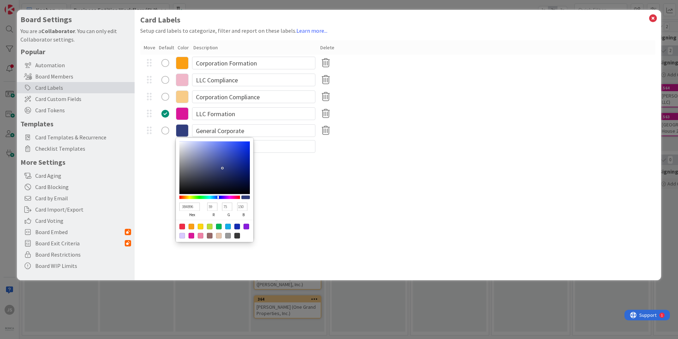
type input "82"
type input "162"
type input "4456AB"
type input "68"
type input "86"
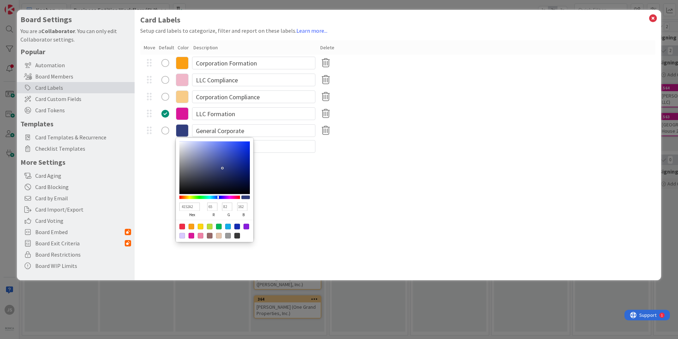
type input "171"
type input "4659B0"
type input "70"
type input "89"
type input "176"
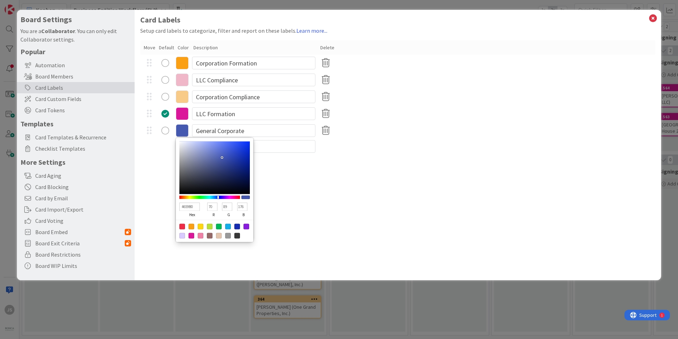
type input "465AB7"
type input "90"
type input "183"
type input "455ABA"
type input "69"
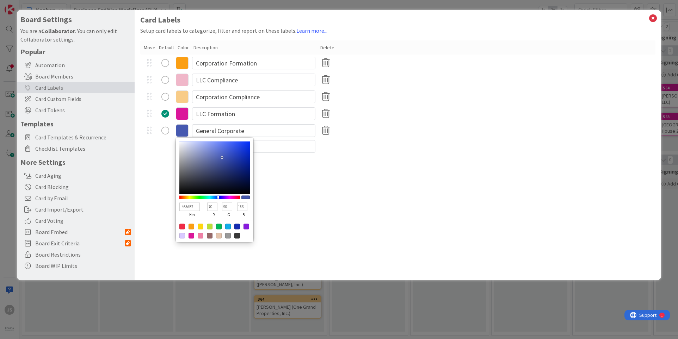
type input "186"
type input "4258BF"
type input "66"
type input "88"
type input "191"
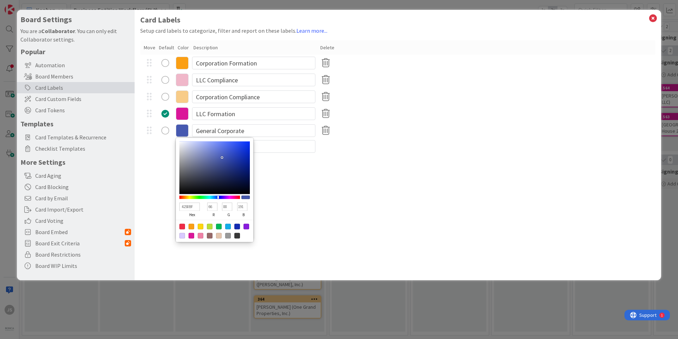
type input "4057C4"
type input "64"
type input "87"
type input "196"
type input "3F57C6"
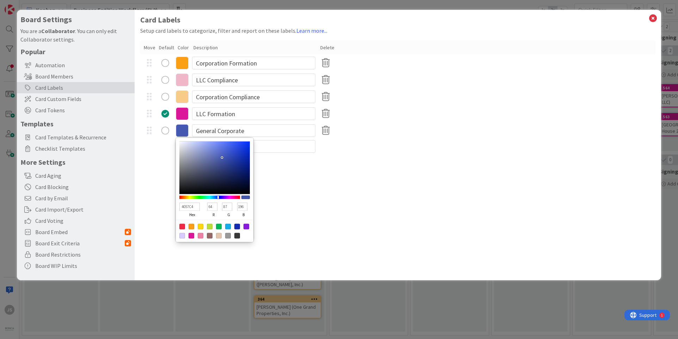
type input "63"
type input "198"
type input "3E56C8"
type input "62"
drag, startPoint x: 242, startPoint y: 157, endPoint x: 236, endPoint y: 149, distance: 10.1
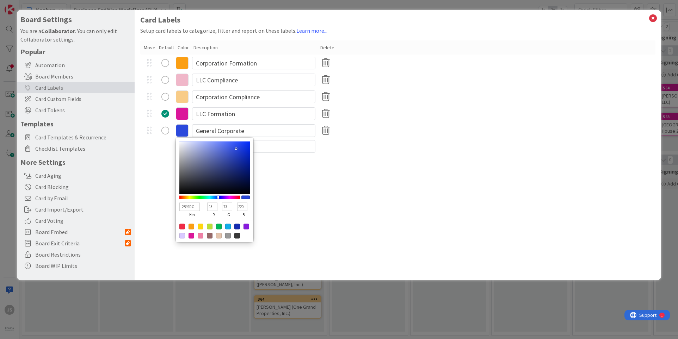
click at [236, 149] on div at bounding box center [235, 148] width 1 height 1
click at [166, 130] on div "radio" at bounding box center [165, 131] width 8 height 8
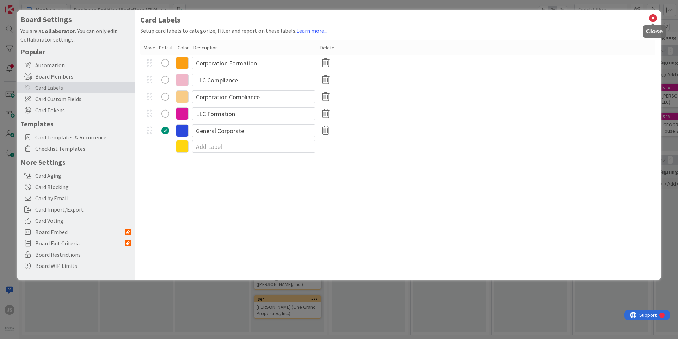
click at [656, 19] on icon at bounding box center [653, 18] width 9 height 10
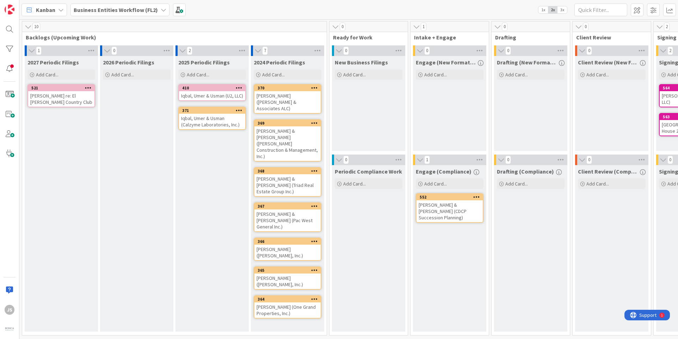
click at [161, 10] on icon at bounding box center [164, 10] width 6 height 6
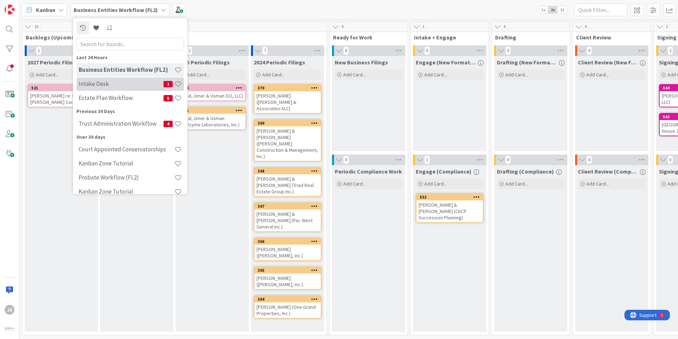
click at [89, 84] on h4 "Intake Desk" at bounding box center [121, 84] width 85 height 7
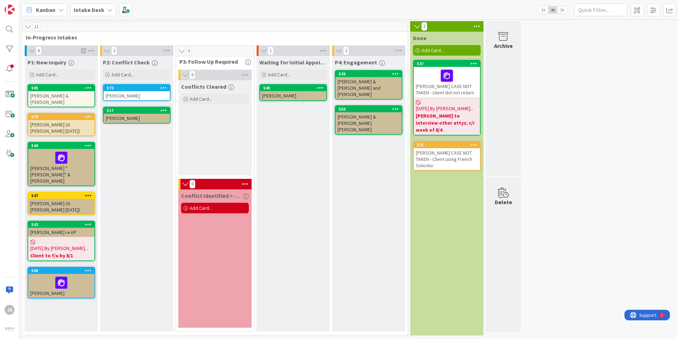
click at [165, 88] on icon at bounding box center [163, 87] width 7 height 5
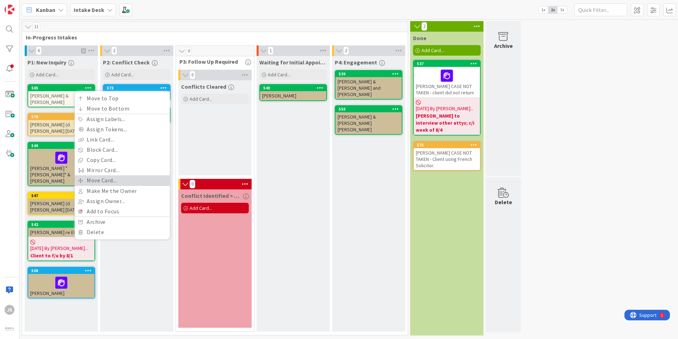
click at [102, 181] on link "Move Card..." at bounding box center [122, 181] width 95 height 10
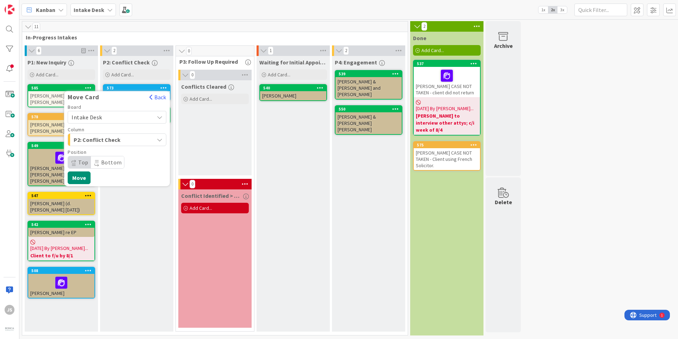
click at [158, 115] on icon at bounding box center [160, 118] width 6 height 6
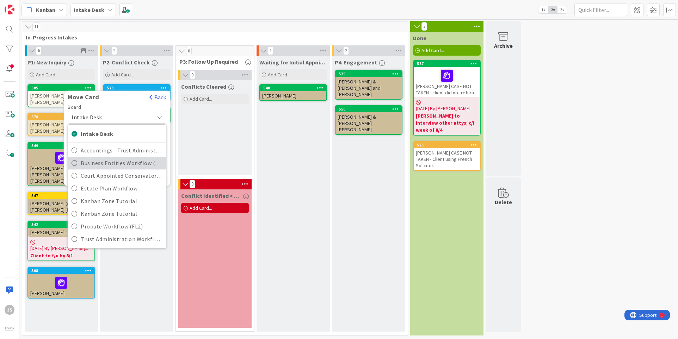
click at [75, 163] on icon at bounding box center [75, 163] width 6 height 11
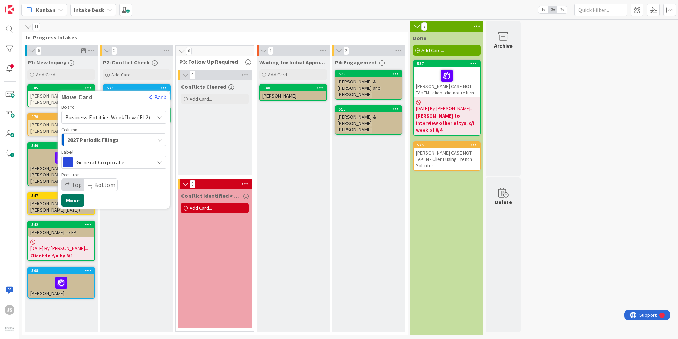
click at [71, 201] on button "Move" at bounding box center [72, 200] width 23 height 13
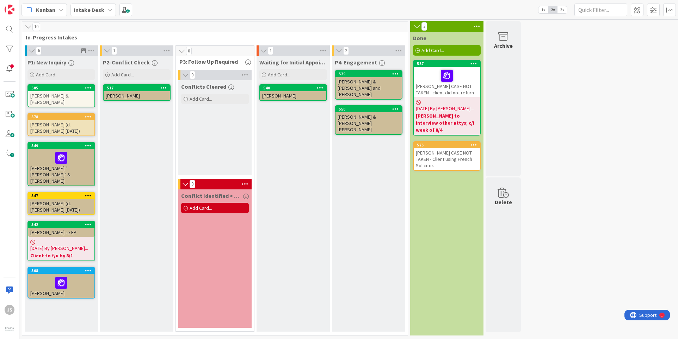
click at [122, 93] on div "[PERSON_NAME]" at bounding box center [137, 95] width 66 height 9
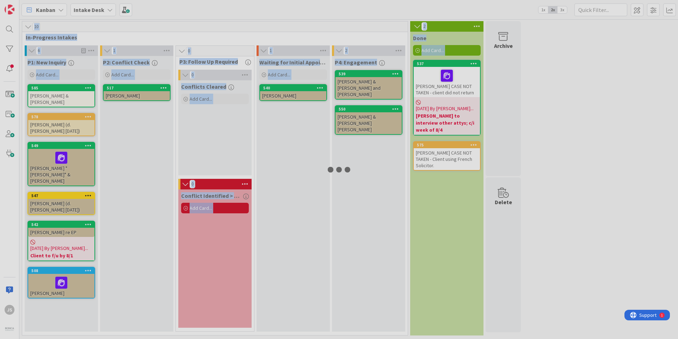
click at [122, 93] on div at bounding box center [339, 169] width 678 height 339
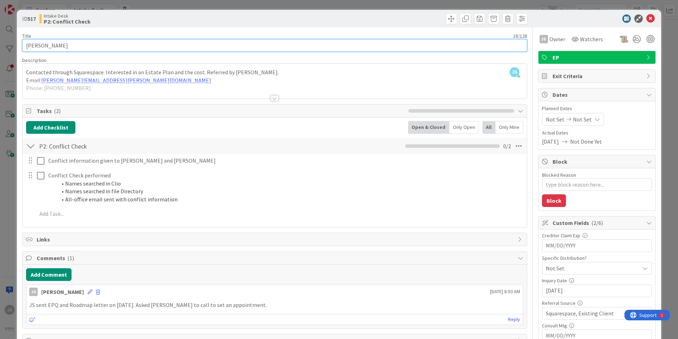
click at [78, 48] on input "[PERSON_NAME]" at bounding box center [274, 45] width 505 height 13
click at [112, 45] on input "[PERSON_NAME], [PERSON_NAME] NOT TAKEN No Response from client after receiving …" at bounding box center [274, 45] width 505 height 13
click at [119, 45] on input "[PERSON_NAME], [PERSON_NAME] NOT TAKEN No Response from client after receiving …" at bounding box center [274, 45] width 505 height 13
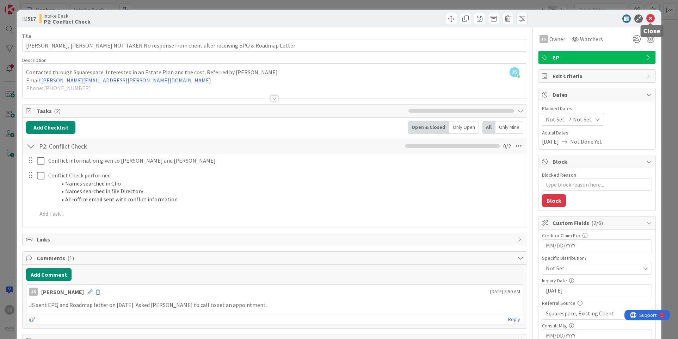
click at [650, 20] on icon at bounding box center [650, 18] width 8 height 8
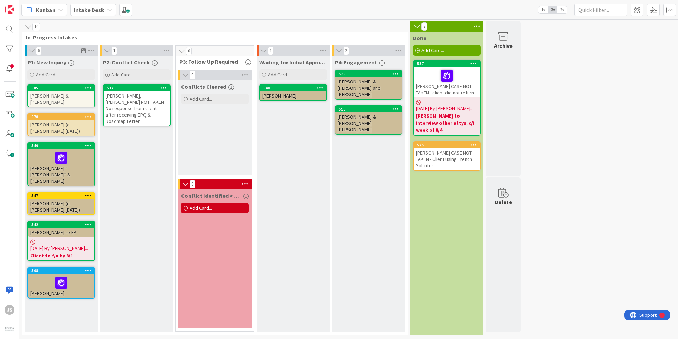
drag, startPoint x: 130, startPoint y: 92, endPoint x: 432, endPoint y: 162, distance: 309.8
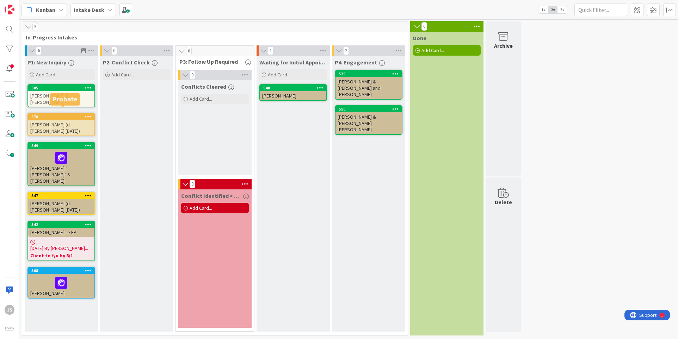
click at [42, 115] on div "578" at bounding box center [62, 117] width 63 height 5
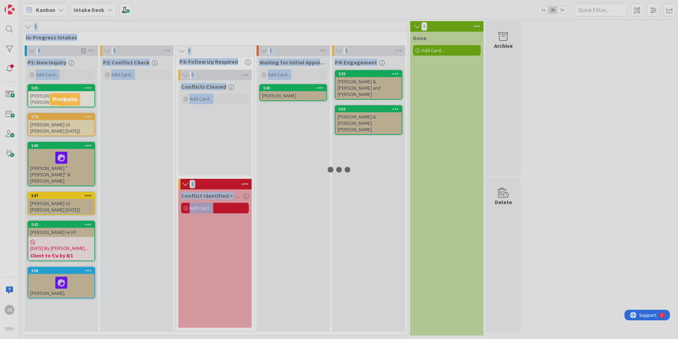
click at [42, 112] on div at bounding box center [339, 169] width 678 height 339
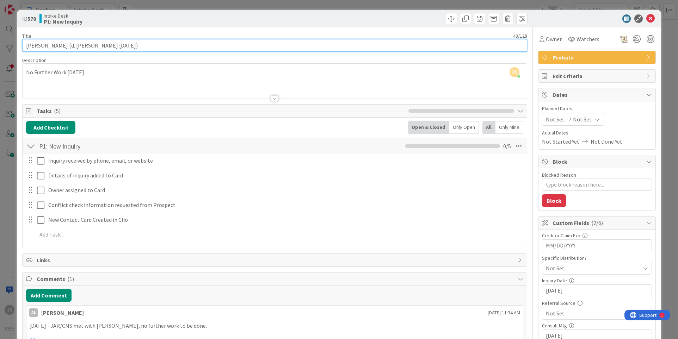
click at [142, 47] on input "[PERSON_NAME] (d. [PERSON_NAME] [DATE])" at bounding box center [274, 45] width 505 height 13
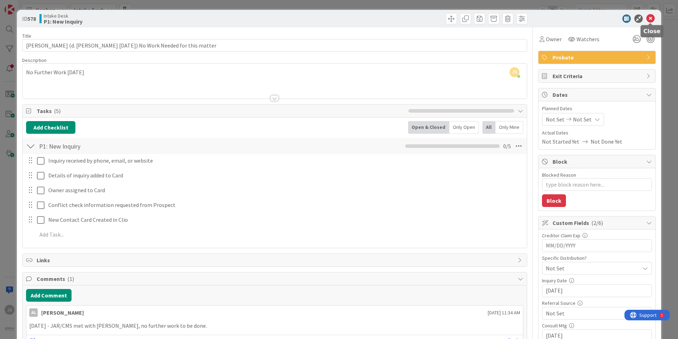
click at [651, 17] on icon at bounding box center [650, 18] width 8 height 8
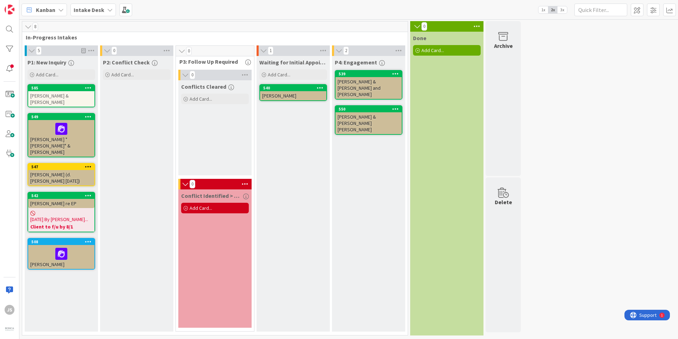
click at [39, 94] on div "[PERSON_NAME] & [PERSON_NAME]" at bounding box center [61, 99] width 66 height 16
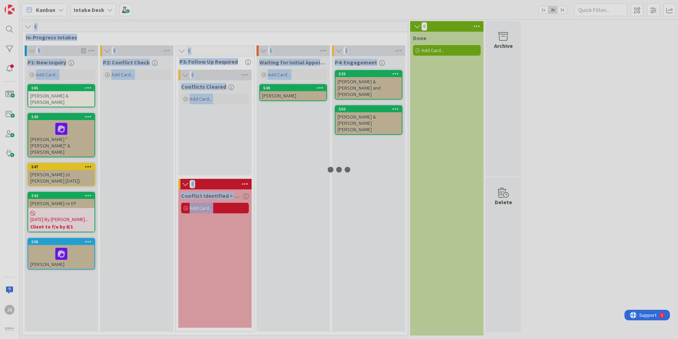
click at [39, 94] on div at bounding box center [339, 169] width 678 height 339
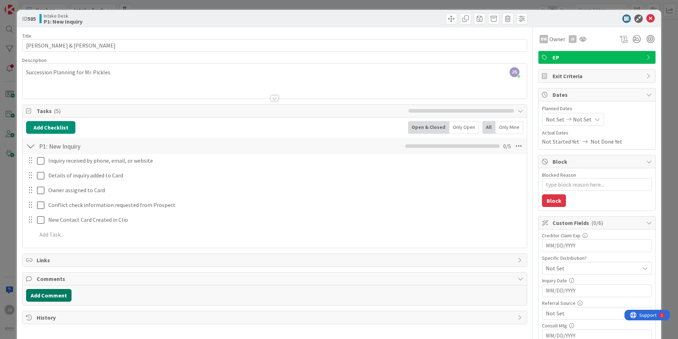
click at [44, 294] on button "Add Comment" at bounding box center [48, 295] width 45 height 13
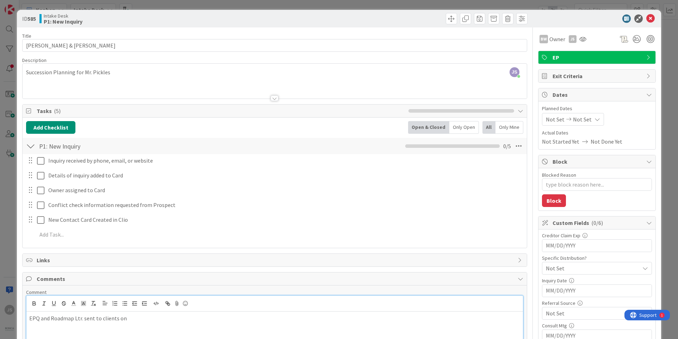
click at [136, 321] on p "EPQ and Roadmap Ltr. sent to clients on" at bounding box center [274, 319] width 491 height 8
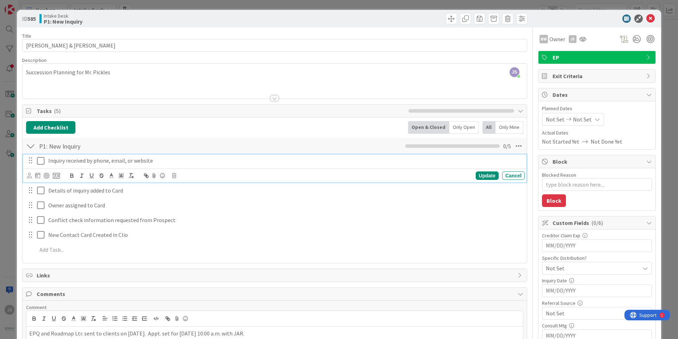
click at [42, 159] on icon at bounding box center [40, 161] width 7 height 8
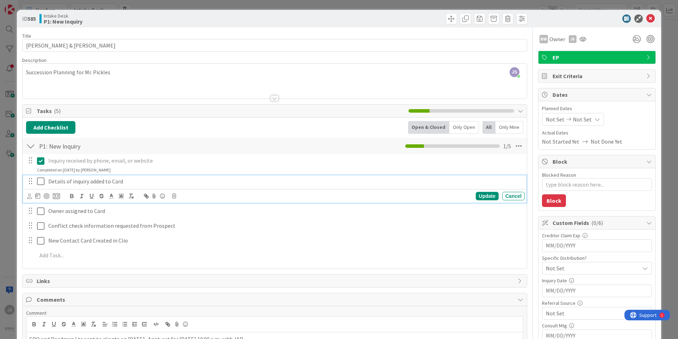
click at [42, 182] on icon at bounding box center [40, 181] width 7 height 8
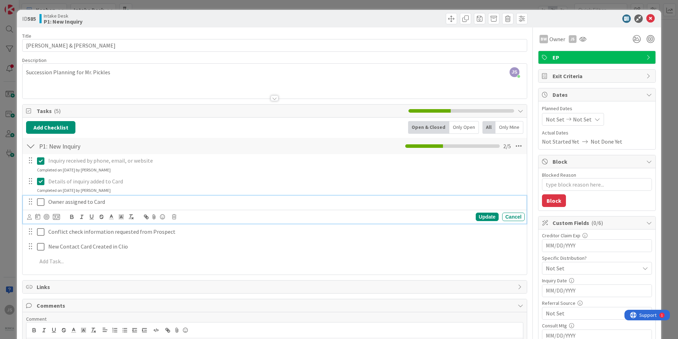
click at [42, 202] on icon at bounding box center [40, 202] width 7 height 8
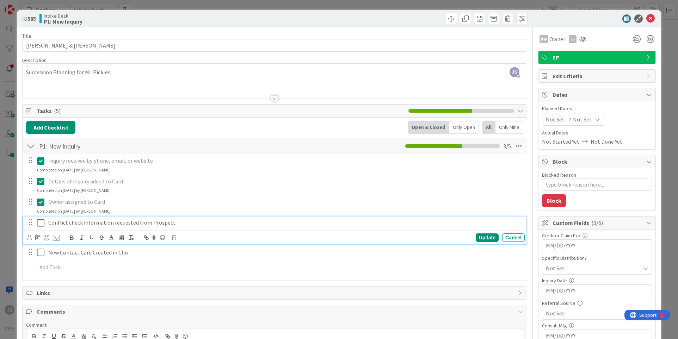
click at [42, 224] on icon at bounding box center [40, 223] width 7 height 8
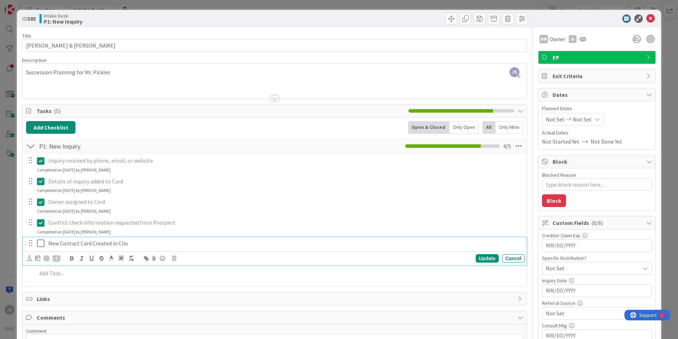
click at [40, 244] on icon at bounding box center [40, 243] width 7 height 8
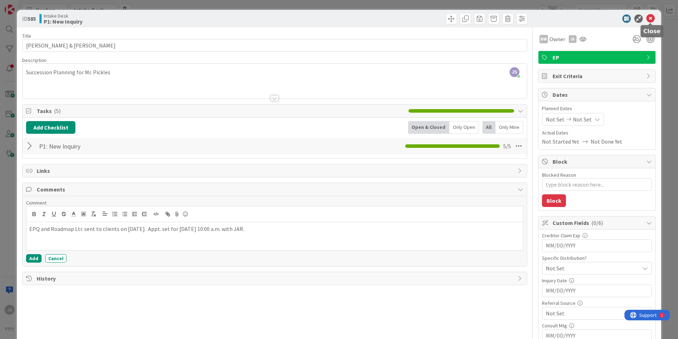
click at [647, 18] on icon at bounding box center [650, 18] width 8 height 8
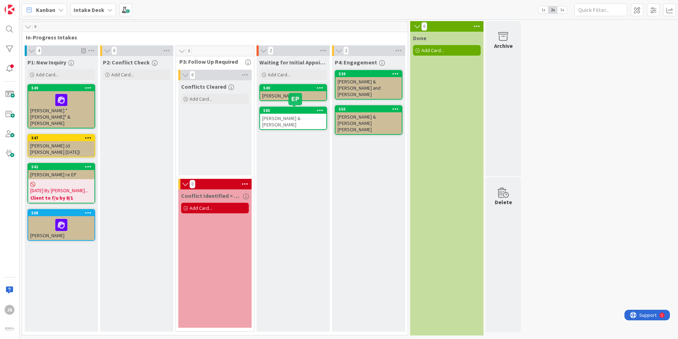
click at [278, 109] on div "585" at bounding box center [294, 110] width 63 height 5
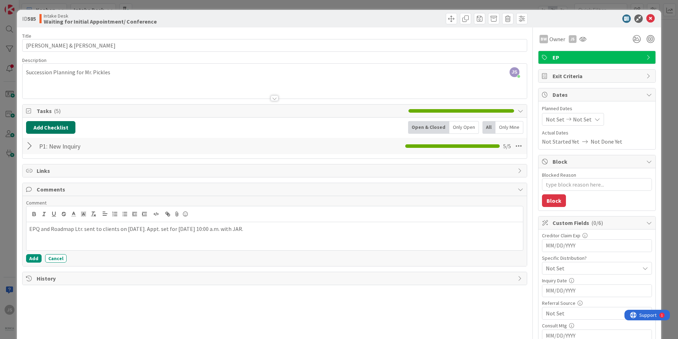
click at [38, 127] on button "Add Checklist" at bounding box center [50, 127] width 49 height 13
click at [45, 190] on link "Load template" at bounding box center [48, 191] width 36 height 7
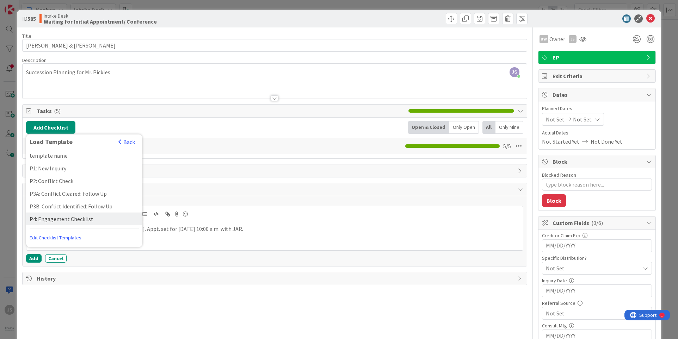
click at [33, 219] on div "P4: Engagement Checklist" at bounding box center [84, 219] width 116 height 13
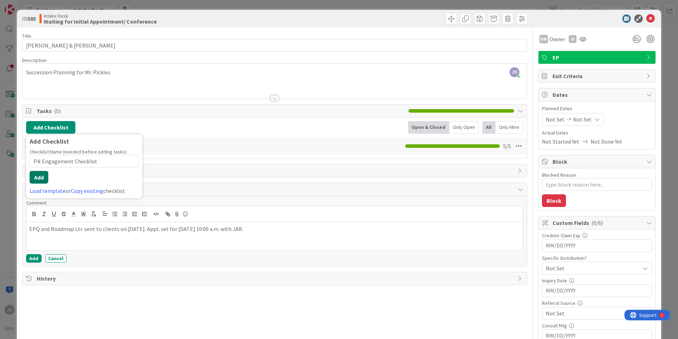
click at [43, 179] on button "Add" at bounding box center [39, 177] width 19 height 13
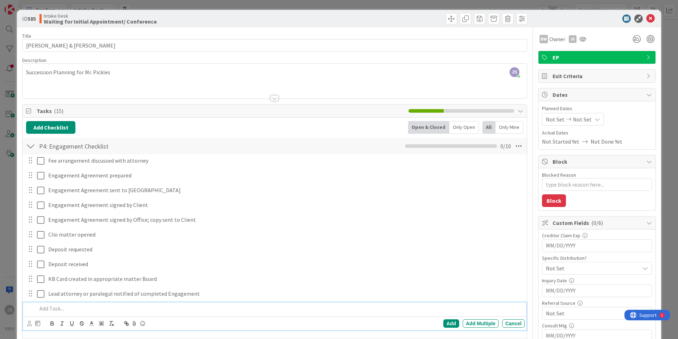
click at [32, 147] on div at bounding box center [30, 146] width 9 height 13
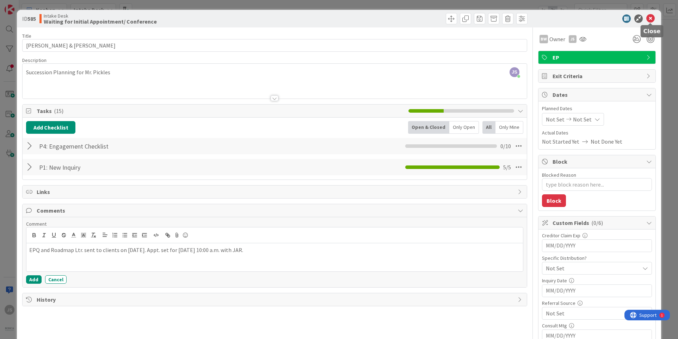
click at [654, 16] on icon at bounding box center [650, 18] width 8 height 8
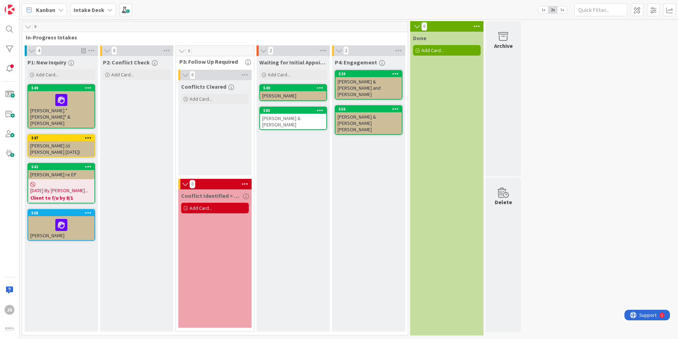
click at [278, 95] on div "[PERSON_NAME]" at bounding box center [293, 95] width 66 height 9
click at [278, 95] on body "JS Kanban Intake Desk 1x 2x 3x 8 In-Progress Intakes 4 P1: New Inquiry Add Card…" at bounding box center [339, 169] width 678 height 339
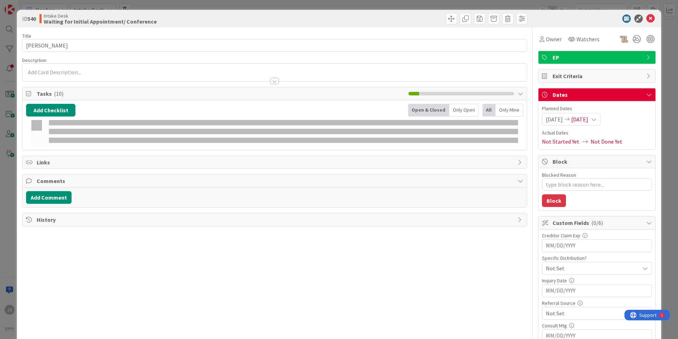
click at [278, 95] on span "Tasks ( 10 )" at bounding box center [221, 94] width 368 height 8
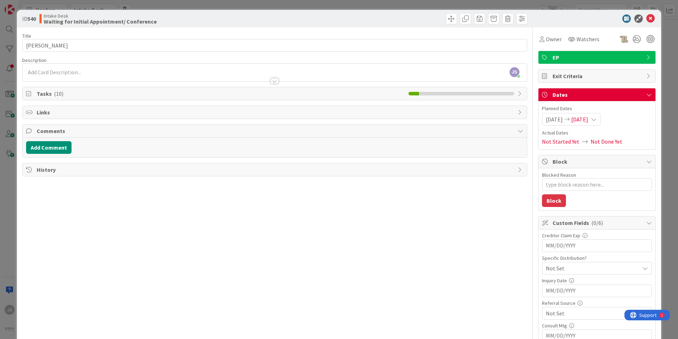
click at [522, 94] on icon at bounding box center [521, 94] width 6 height 6
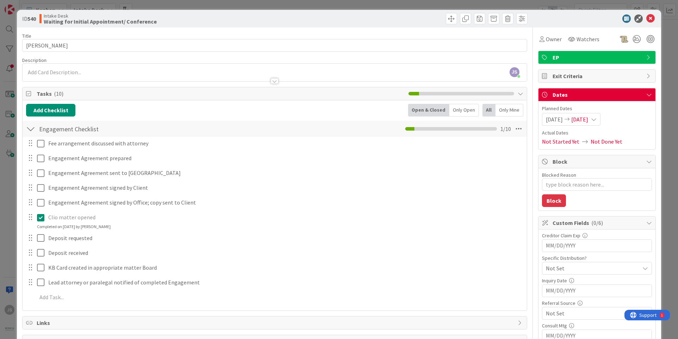
click at [146, 30] on div "Title 13 / 128 [PERSON_NAME] Description JS [PERSON_NAME] just joined Owner Wat…" at bounding box center [274, 226] width 505 height 398
click at [48, 74] on div at bounding box center [275, 77] width 504 height 7
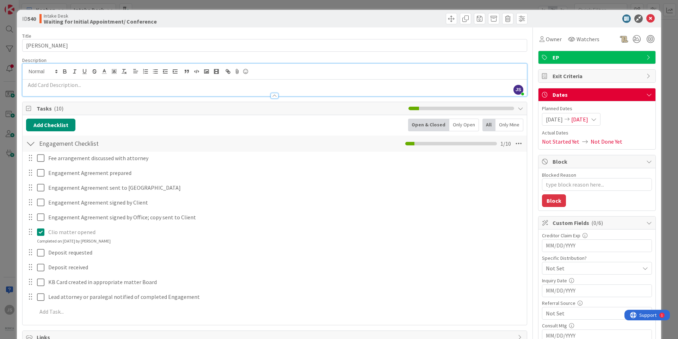
click at [41, 85] on p at bounding box center [274, 85] width 497 height 8
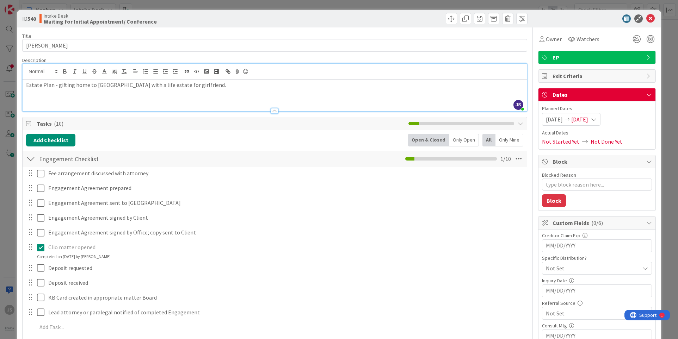
scroll to position [99, 0]
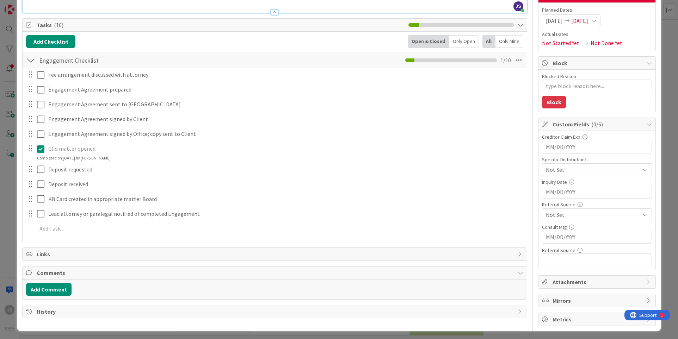
click at [664, 42] on div "ID 540 Intake Desk Waiting for Initial Appointment/ Conference Title 13 / 128 […" at bounding box center [339, 169] width 678 height 339
